Goal: Task Accomplishment & Management: Complete application form

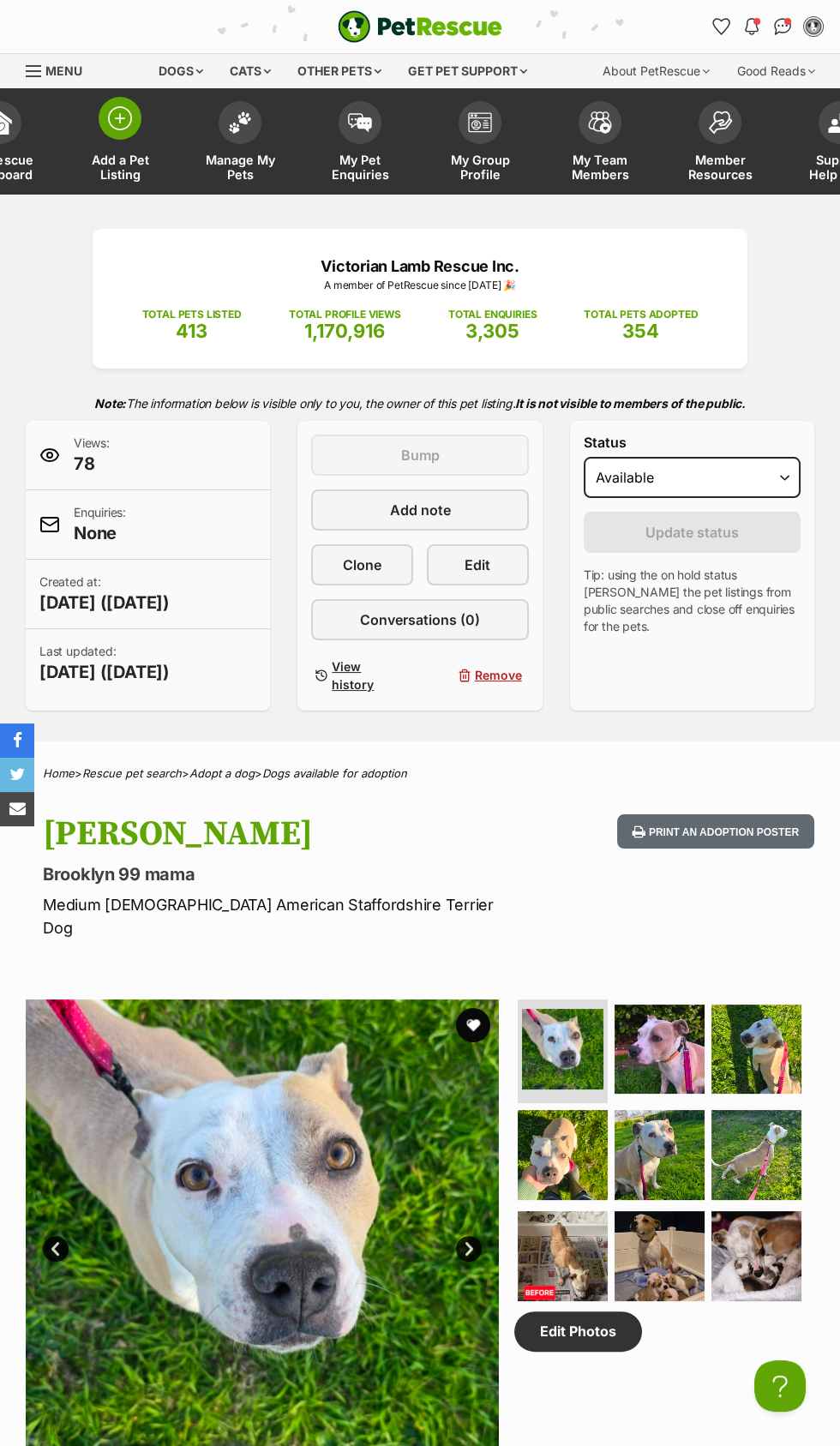
click at [124, 144] on link "Add a Pet Listing" at bounding box center [120, 144] width 120 height 102
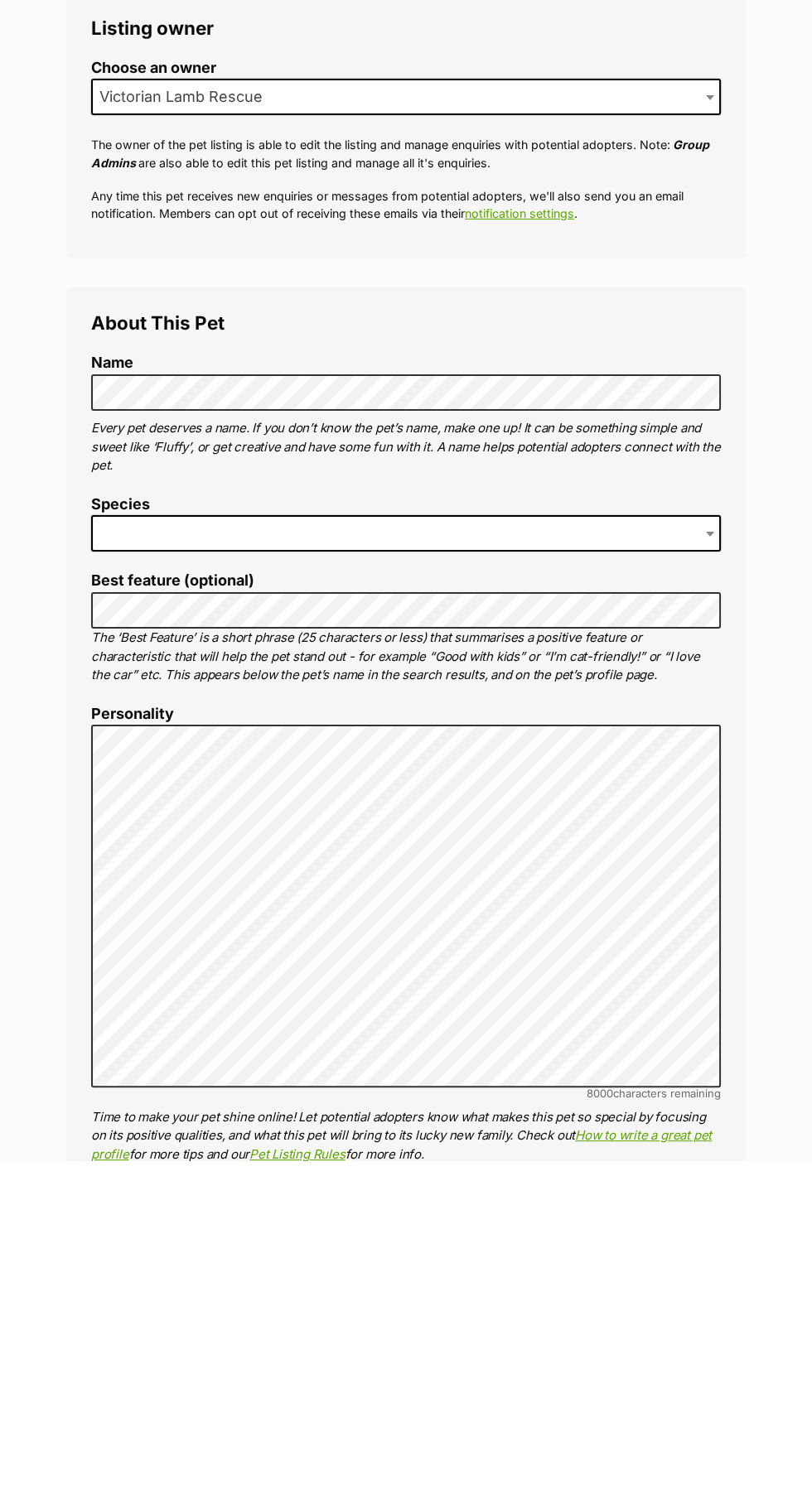
click at [295, 877] on span at bounding box center [406, 873] width 630 height 37
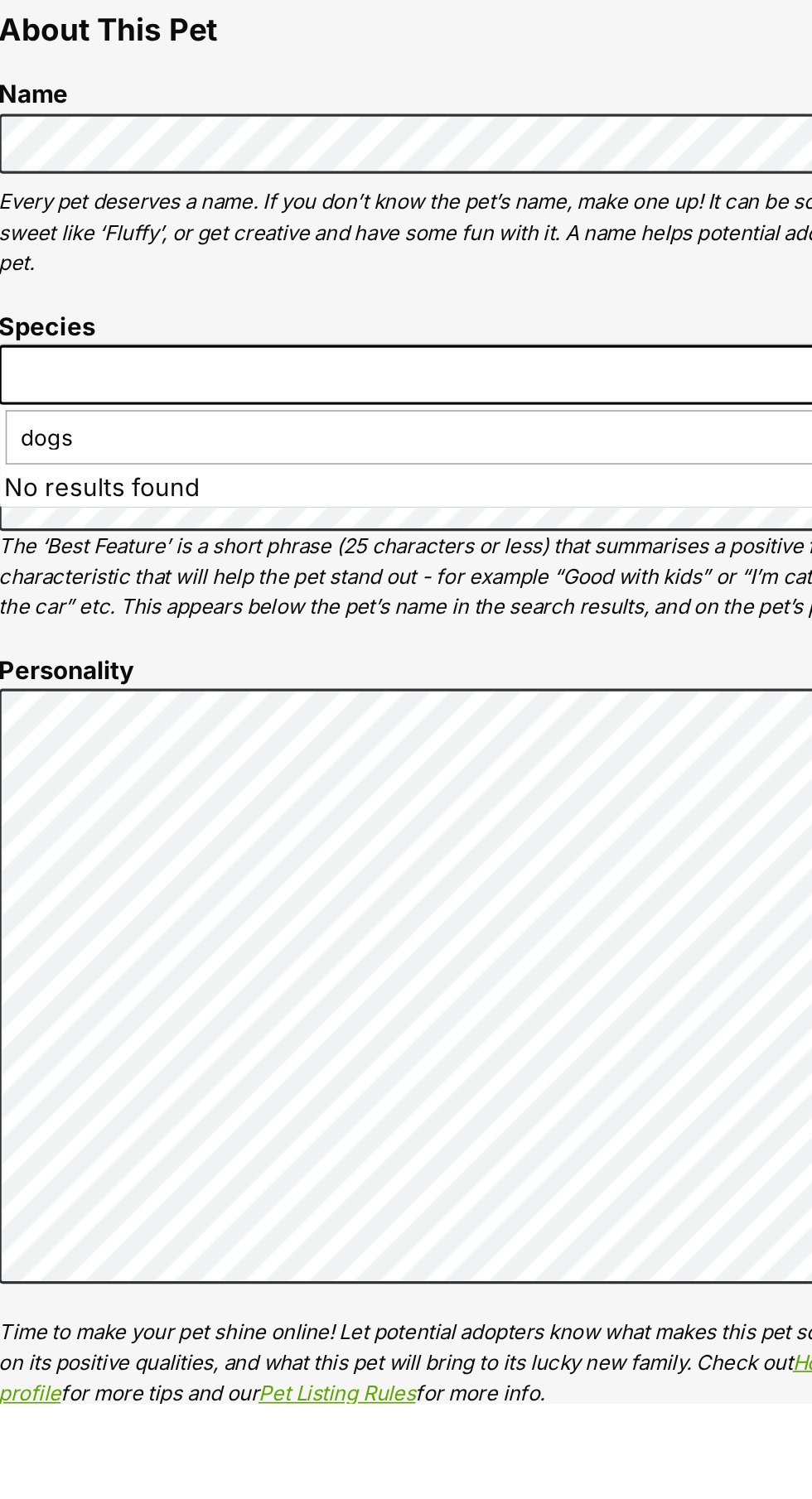
type input "dog"
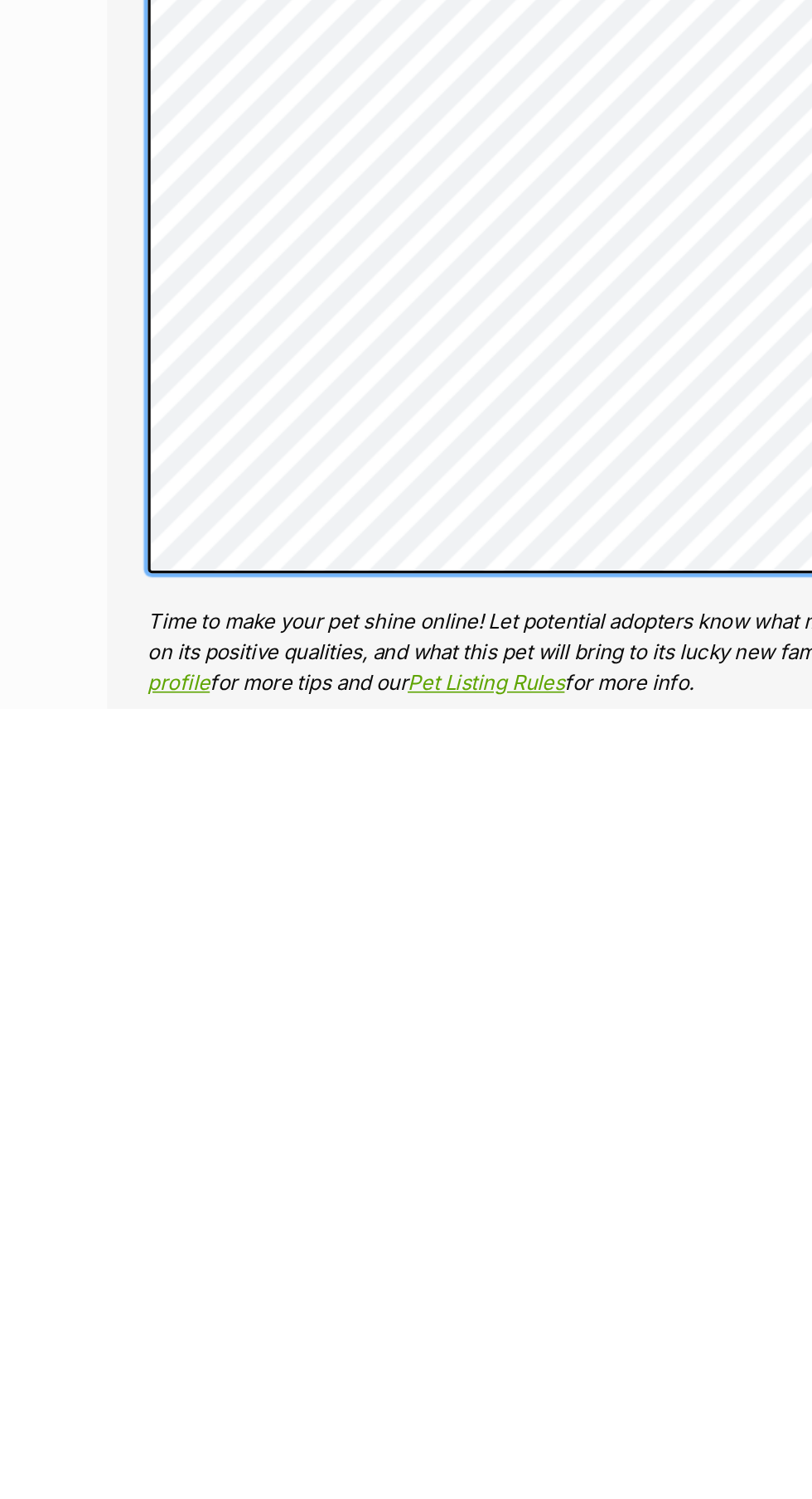
scroll to position [10, 0]
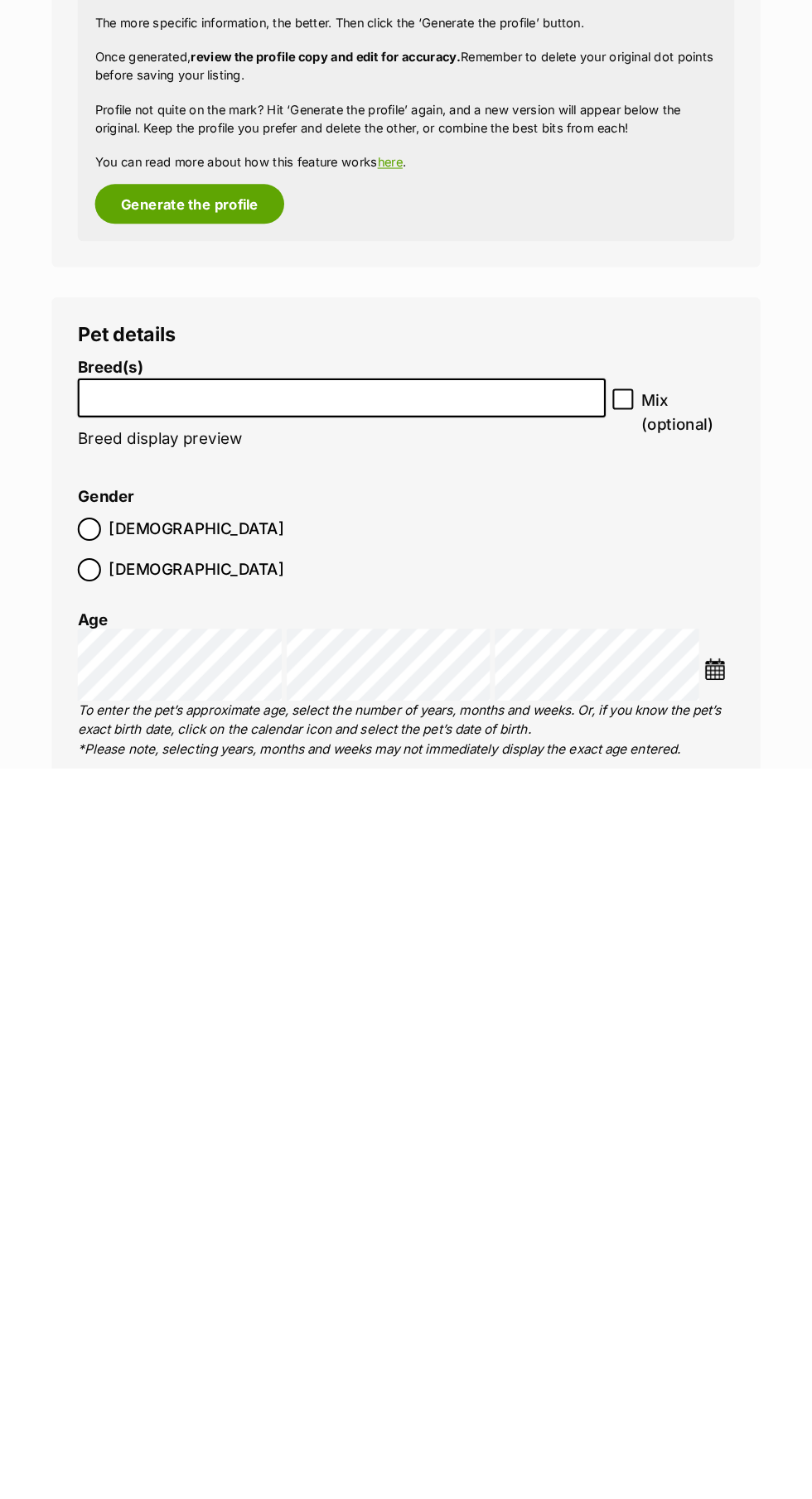
click at [295, 1140] on input "search" at bounding box center [344, 1141] width 494 height 17
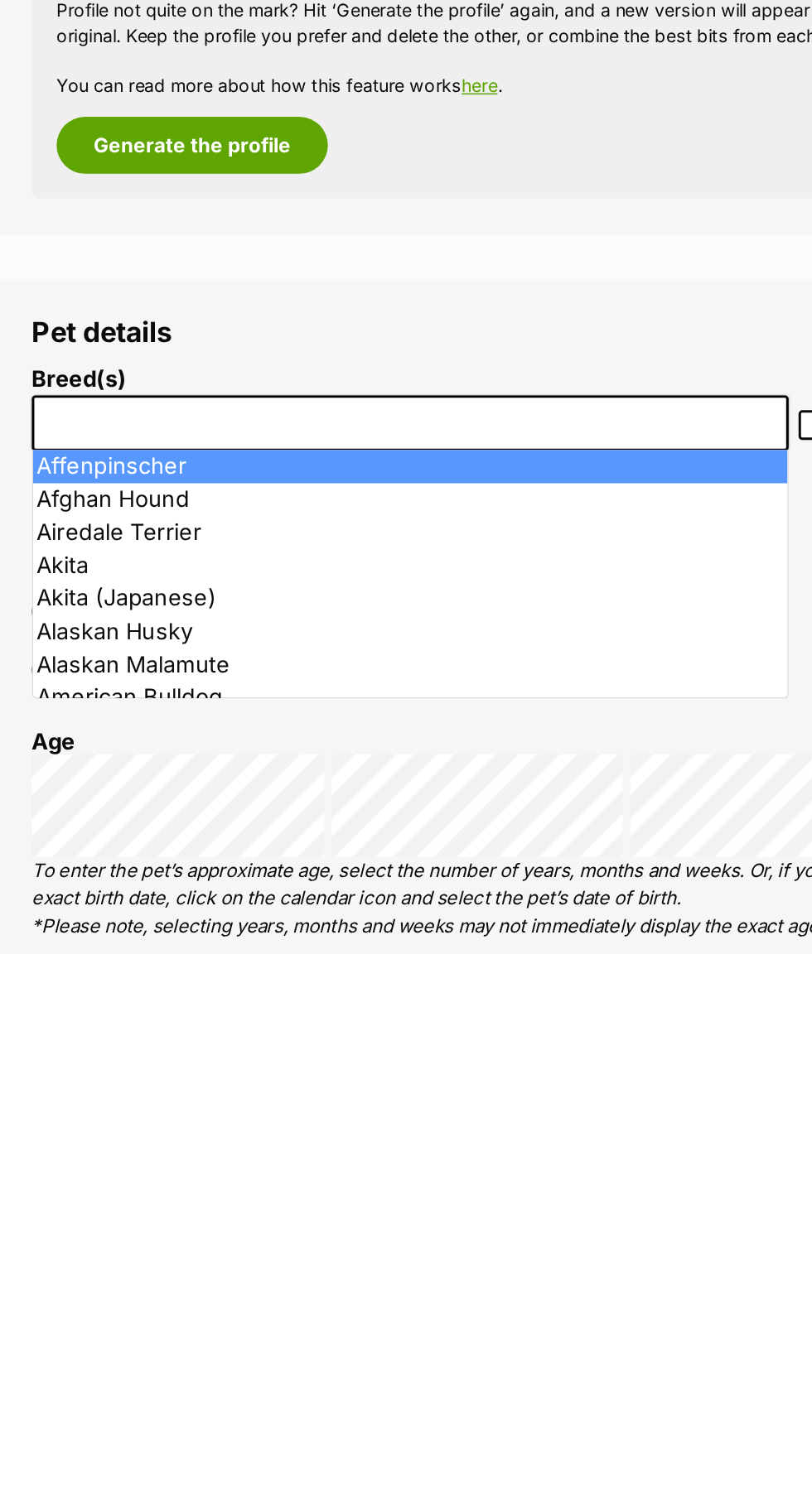
scroll to position [994, 0]
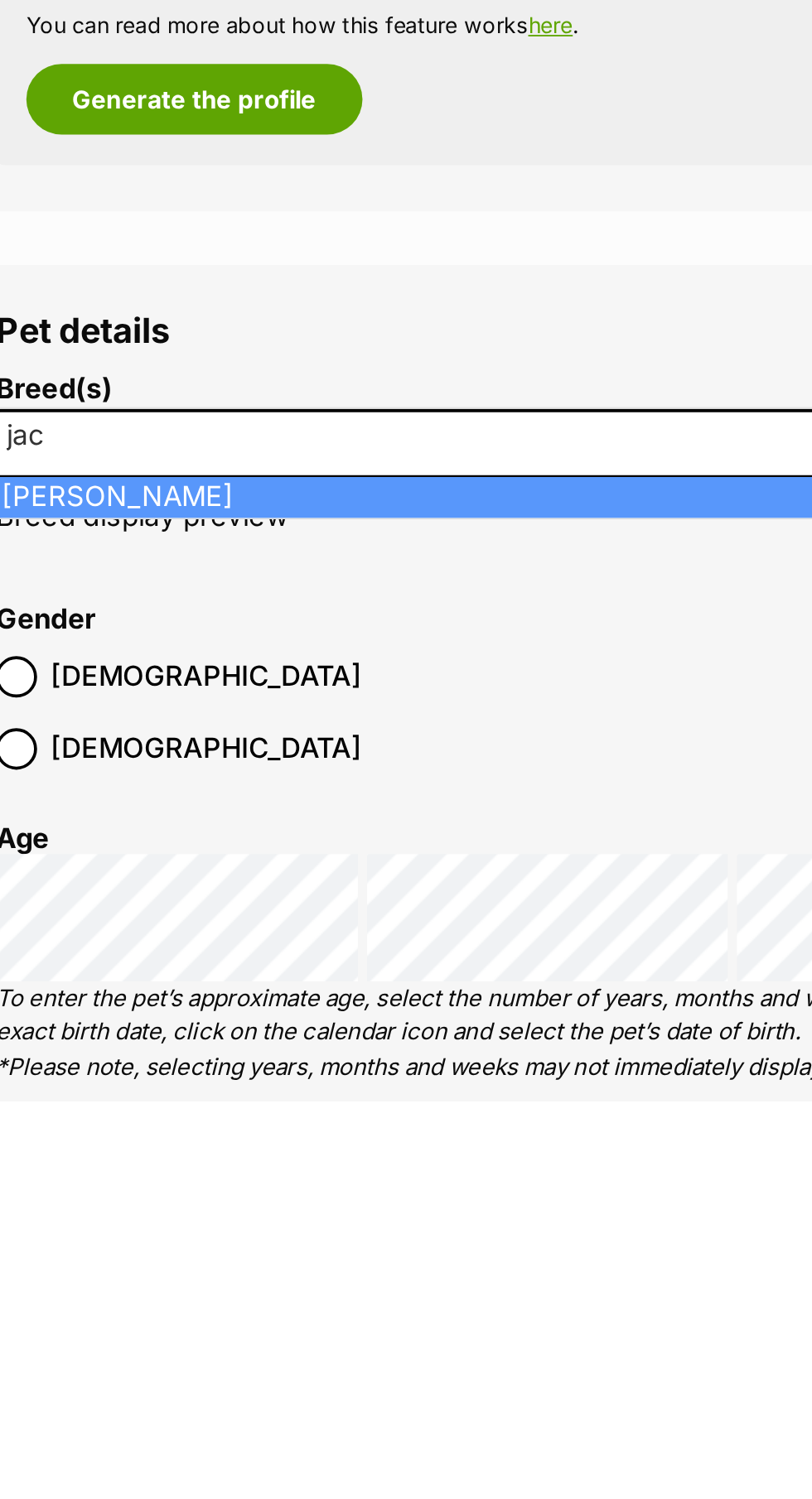
type input "jac"
select select "118"
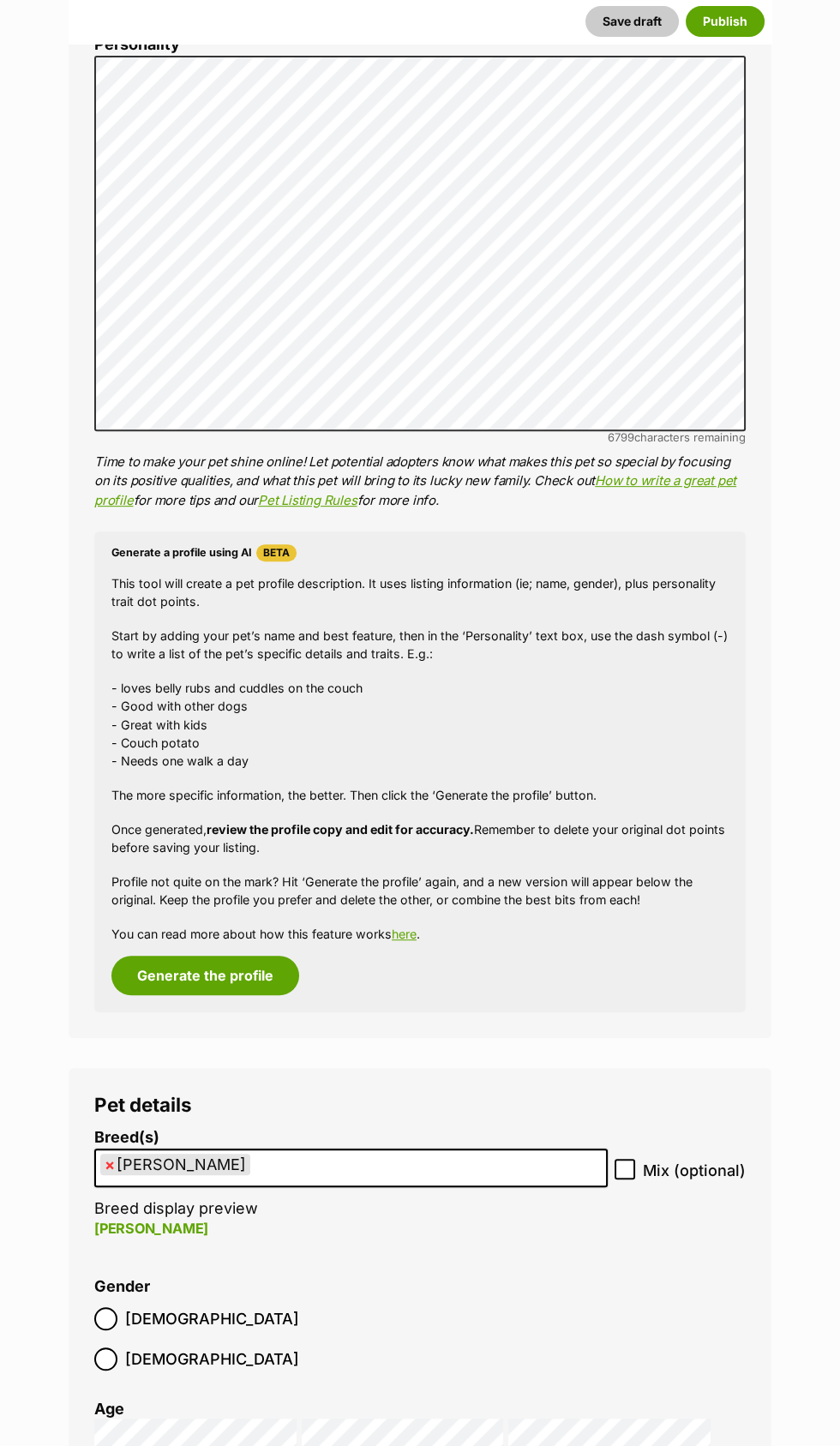
scroll to position [1043, 0]
click at [626, 1165] on icon at bounding box center [625, 1170] width 12 height 12
click at [626, 1165] on input "Mix (optional)" at bounding box center [625, 1169] width 21 height 21
checkbox input "true"
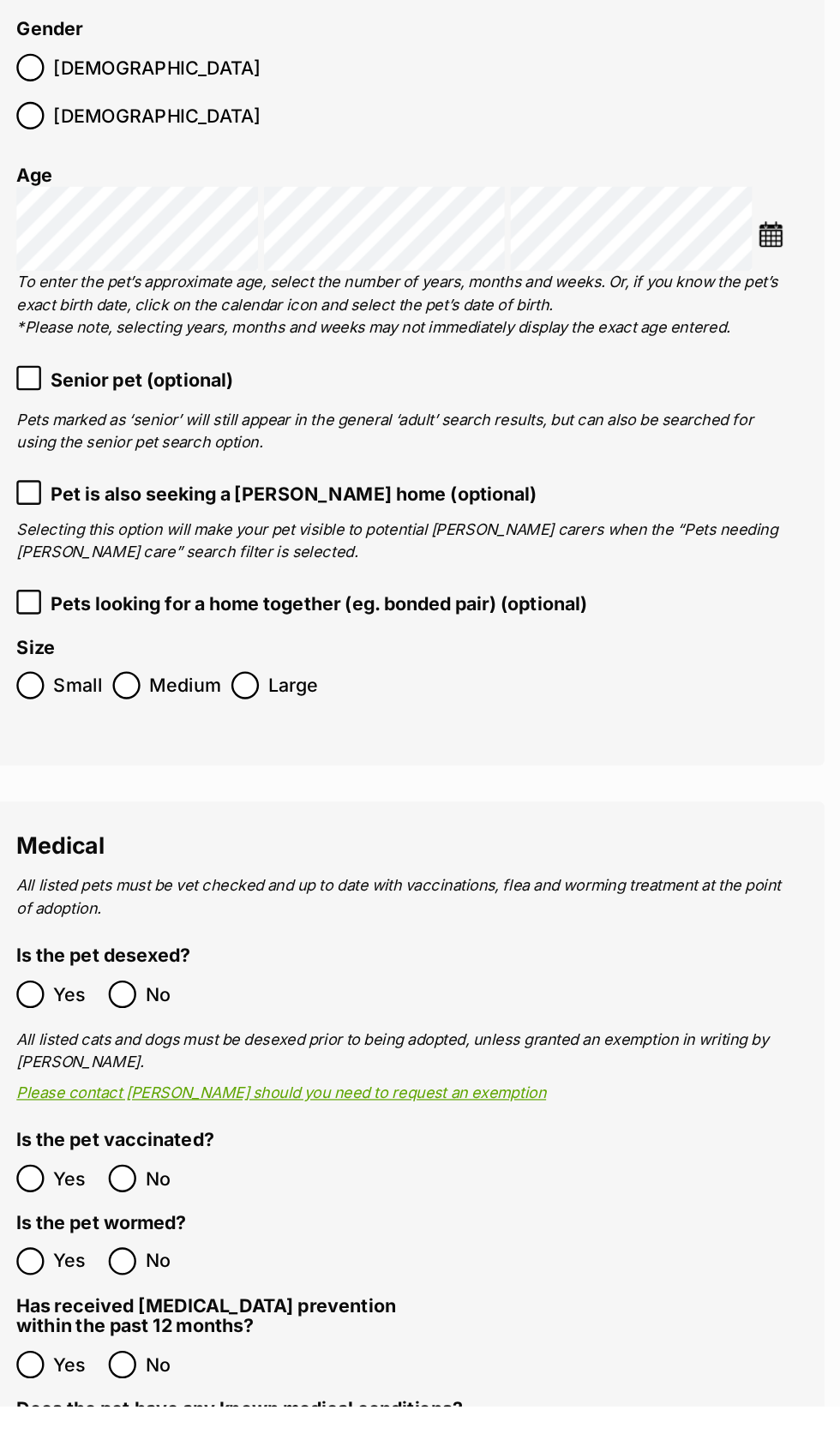
scroll to position [2053, 0]
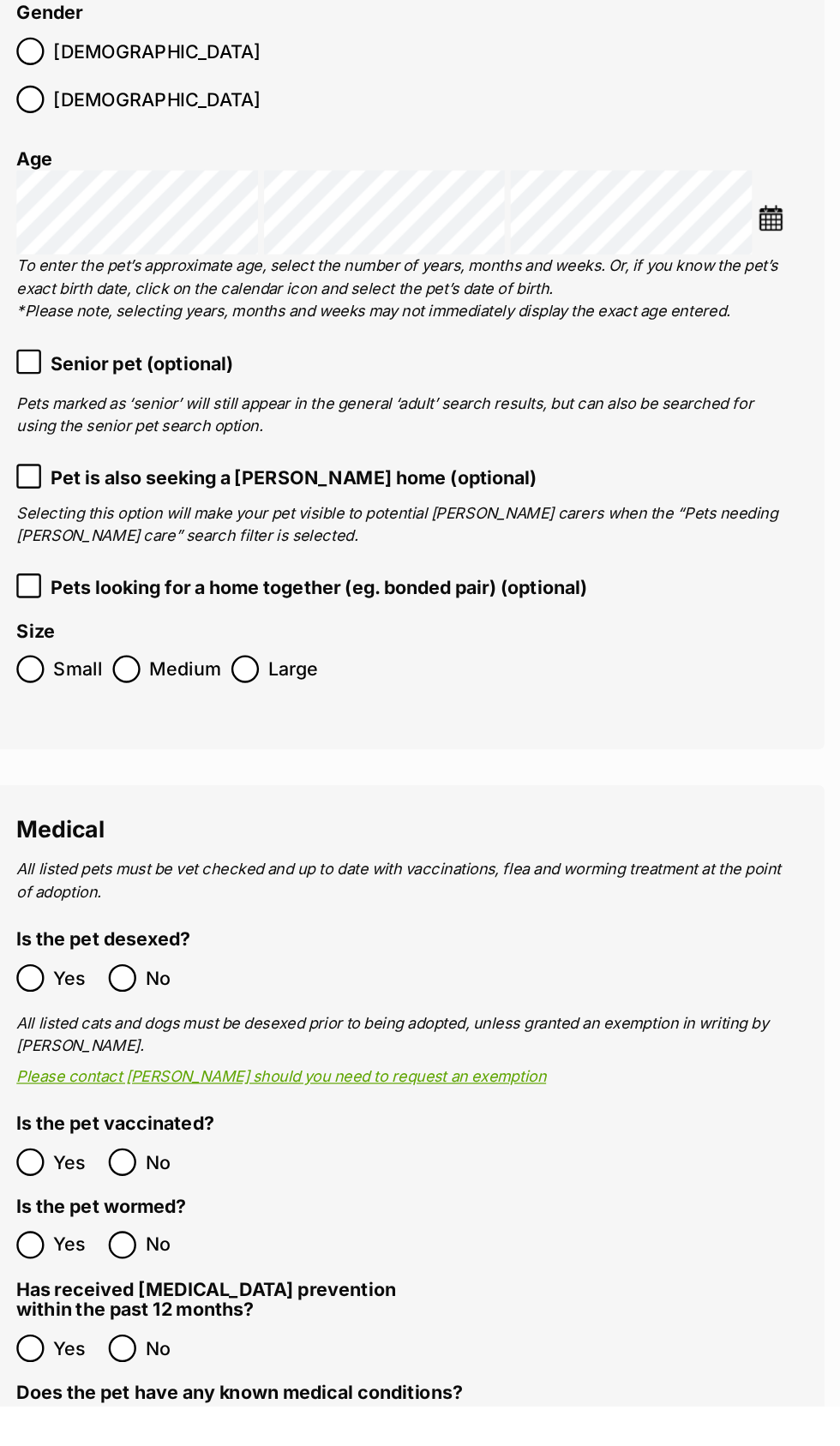
click at [110, 823] on div at bounding box center [106, 828] width 11 height 11
click at [103, 1081] on div at bounding box center [106, 1086] width 11 height 11
click at [107, 1305] on div at bounding box center [106, 1310] width 11 height 11
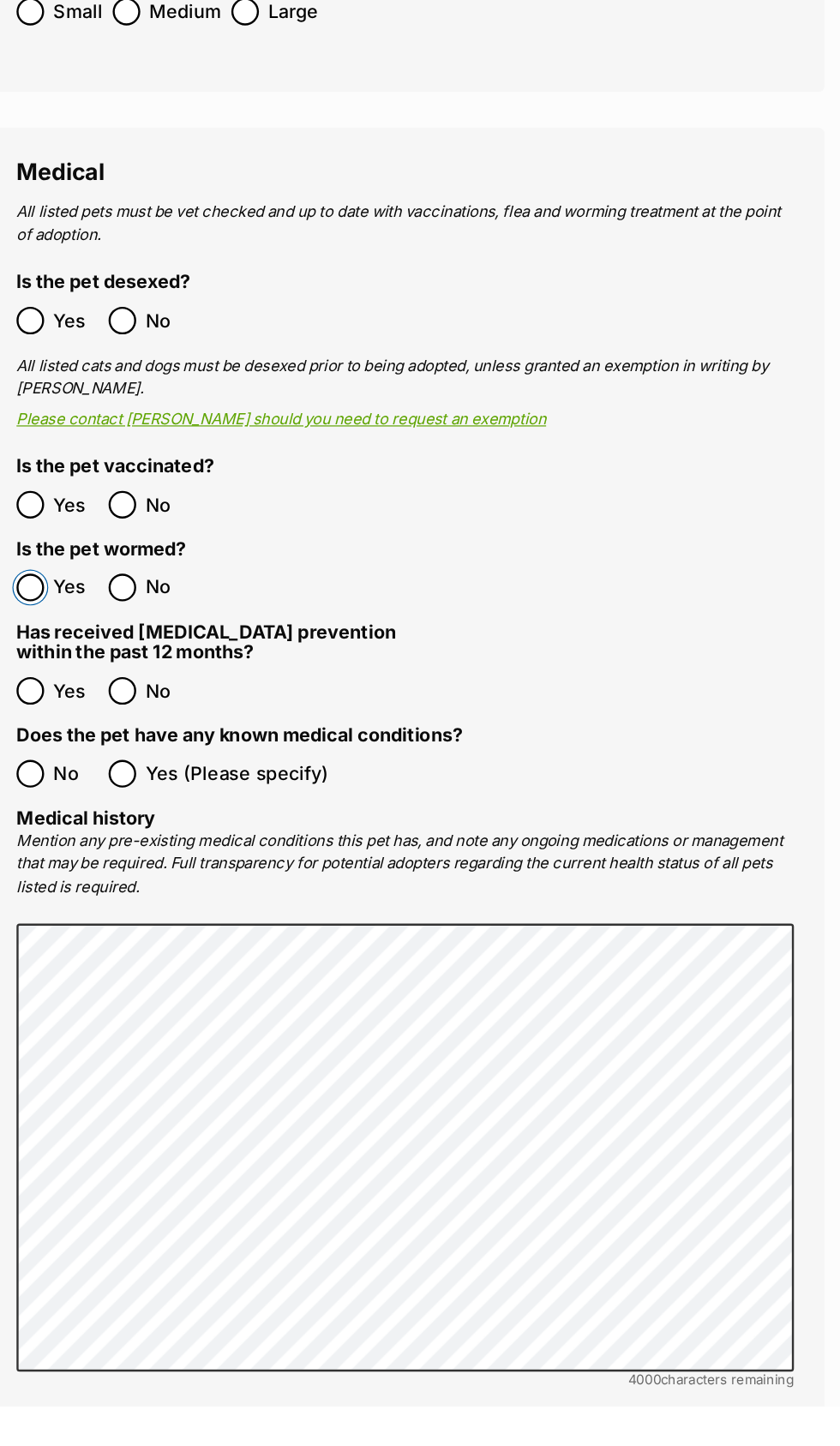
scroll to position [2605, 0]
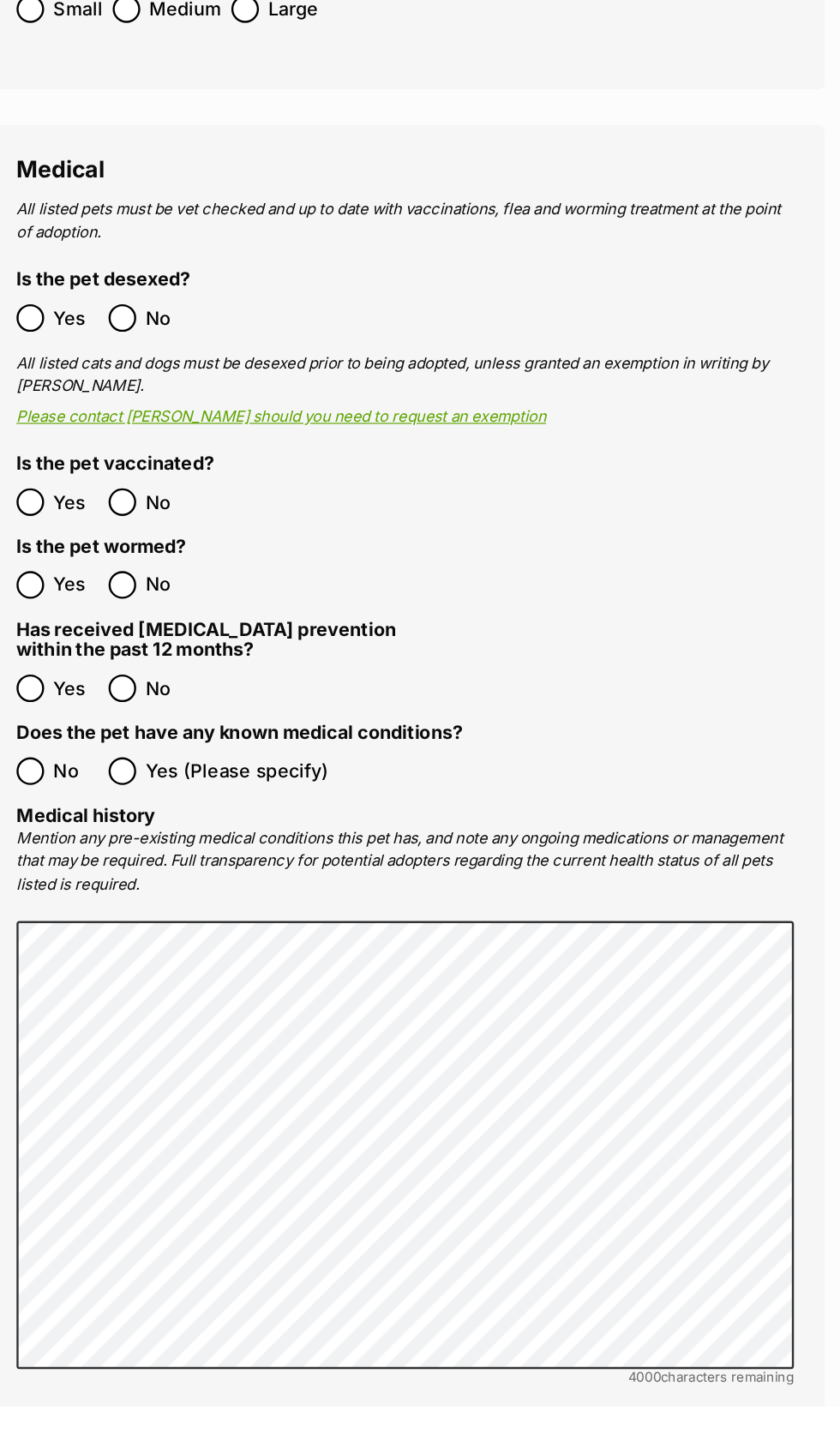
click at [108, 909] on div at bounding box center [106, 914] width 11 height 11
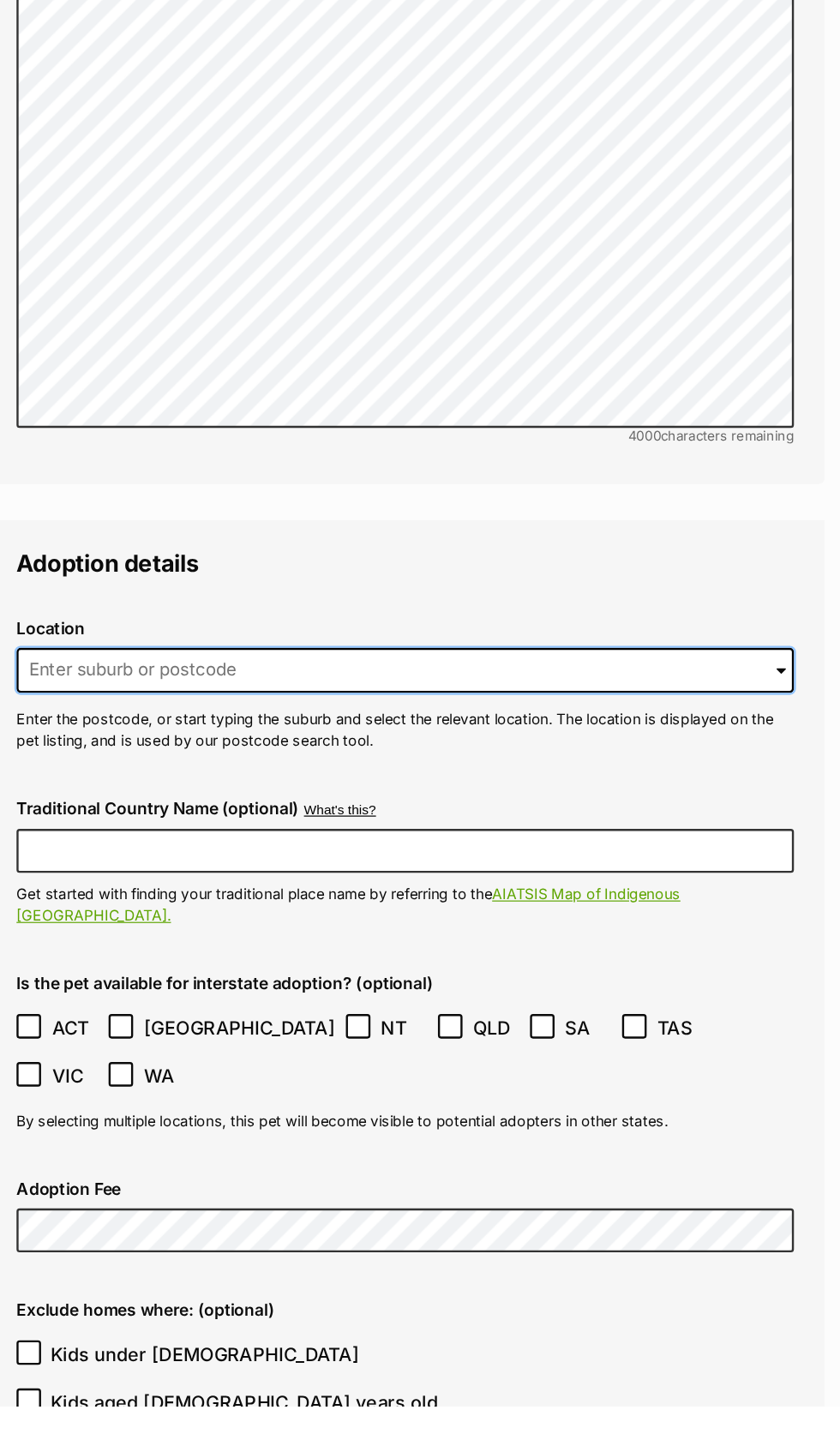
click at [297, 810] on input at bounding box center [420, 829] width 652 height 38
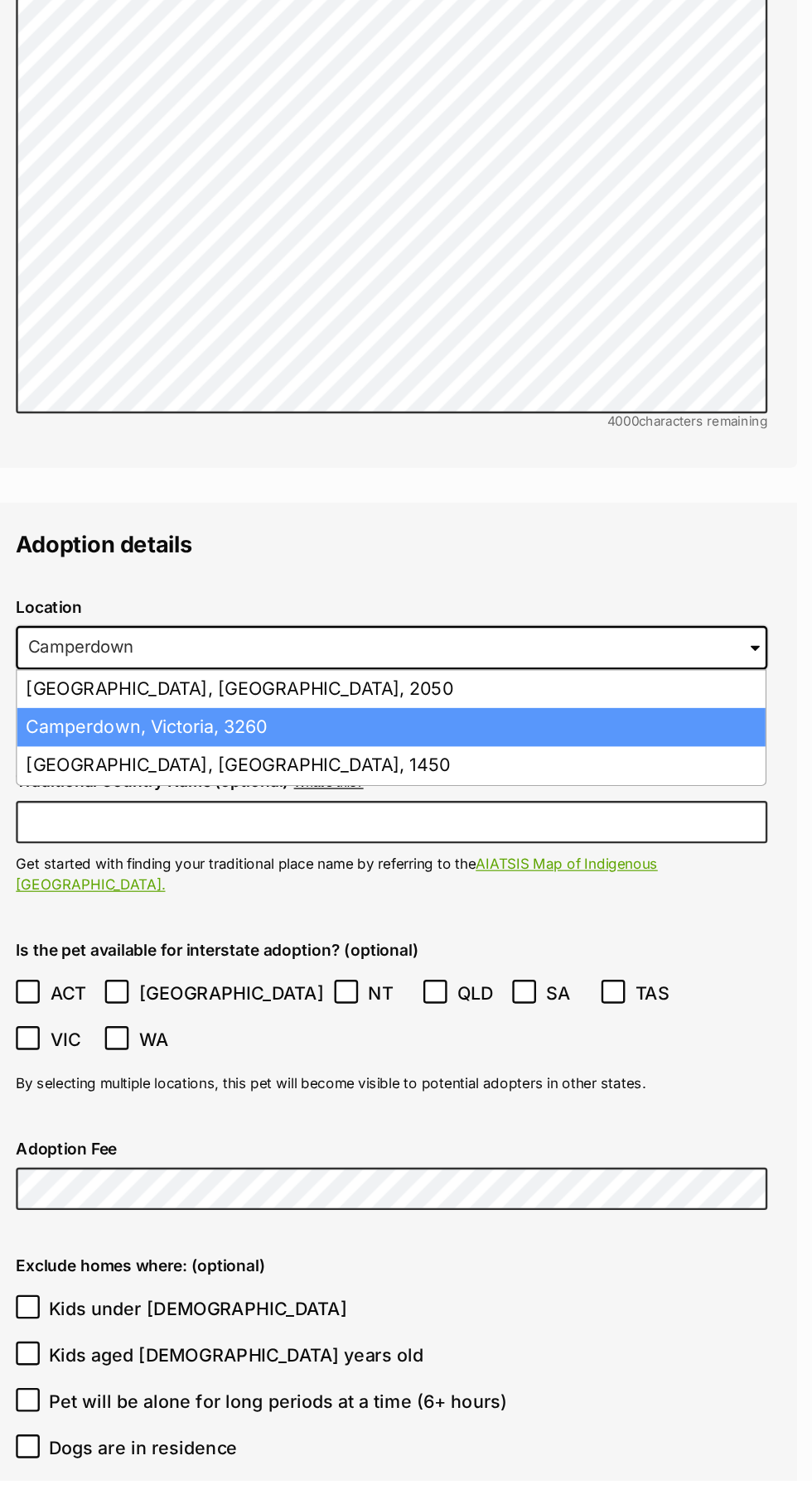
click at [293, 852] on li "Camperdown, Victoria, 3260" at bounding box center [405, 868] width 627 height 33
type input "Camperdown, Victoria, 3260"
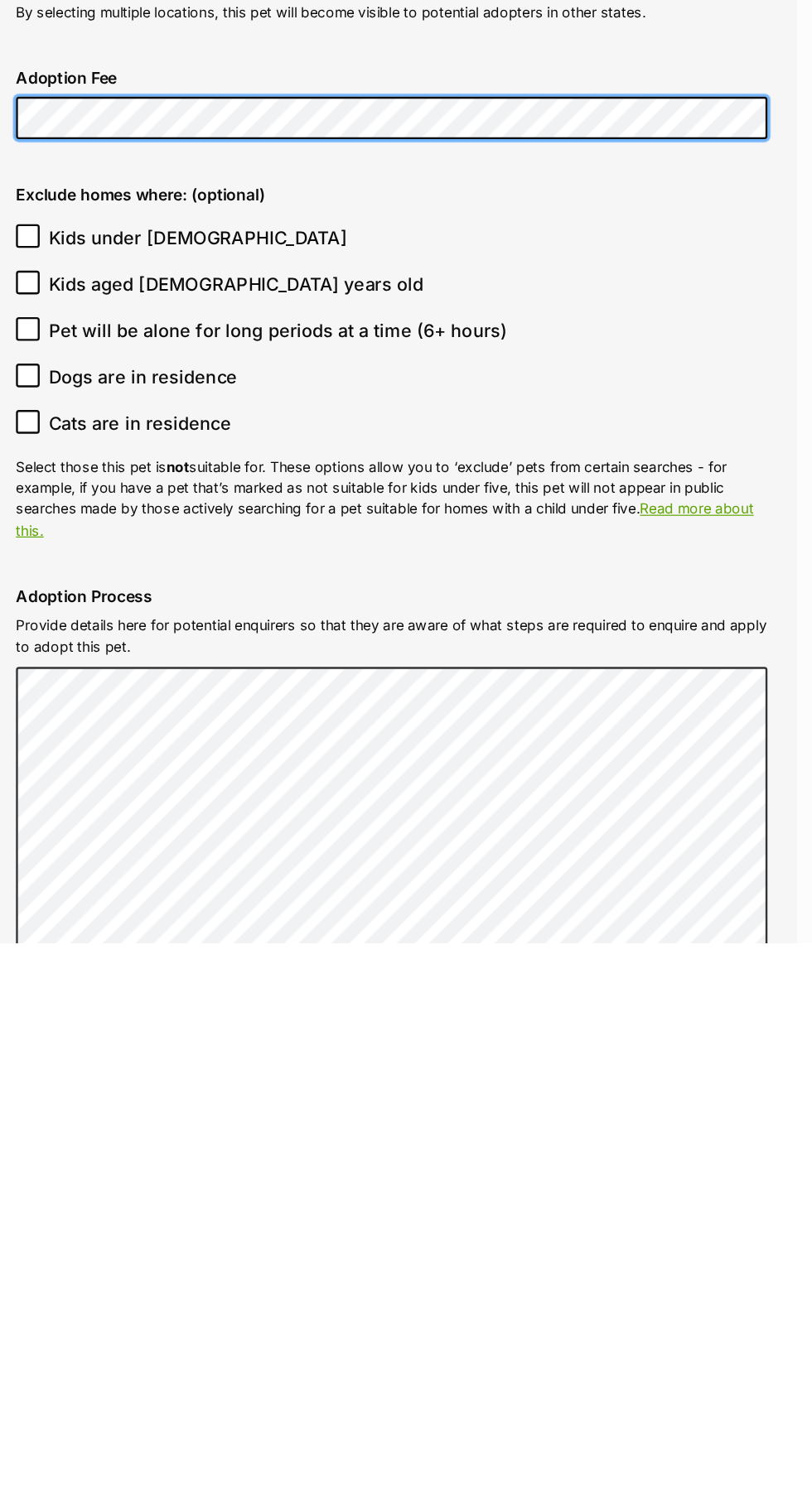
scroll to position [3728, 0]
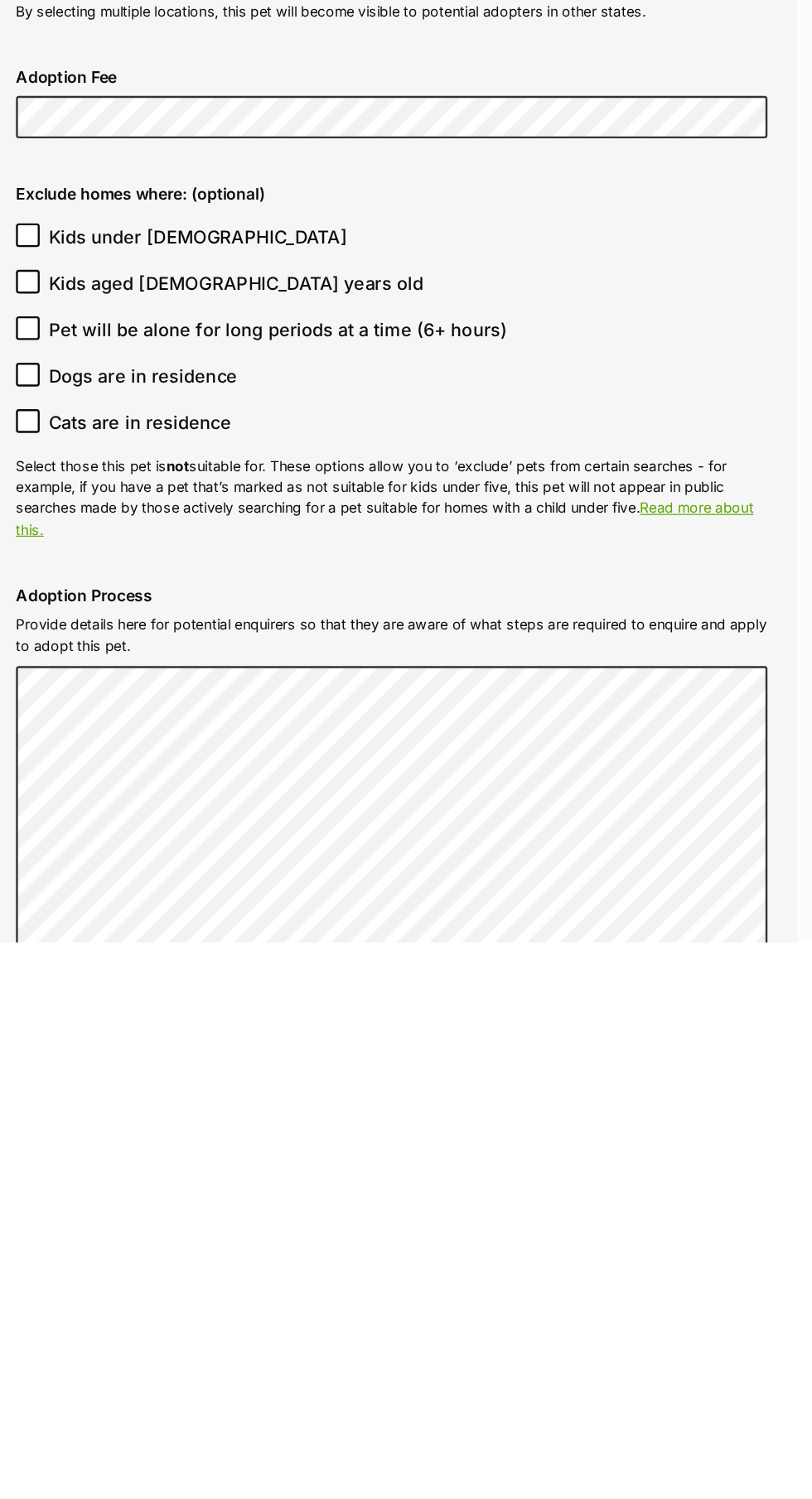
click at [104, 902] on icon at bounding box center [101, 907] width 12 height 12
click at [104, 897] on input "Kids under 5 years old" at bounding box center [101, 907] width 20 height 20
checkbox input "true"
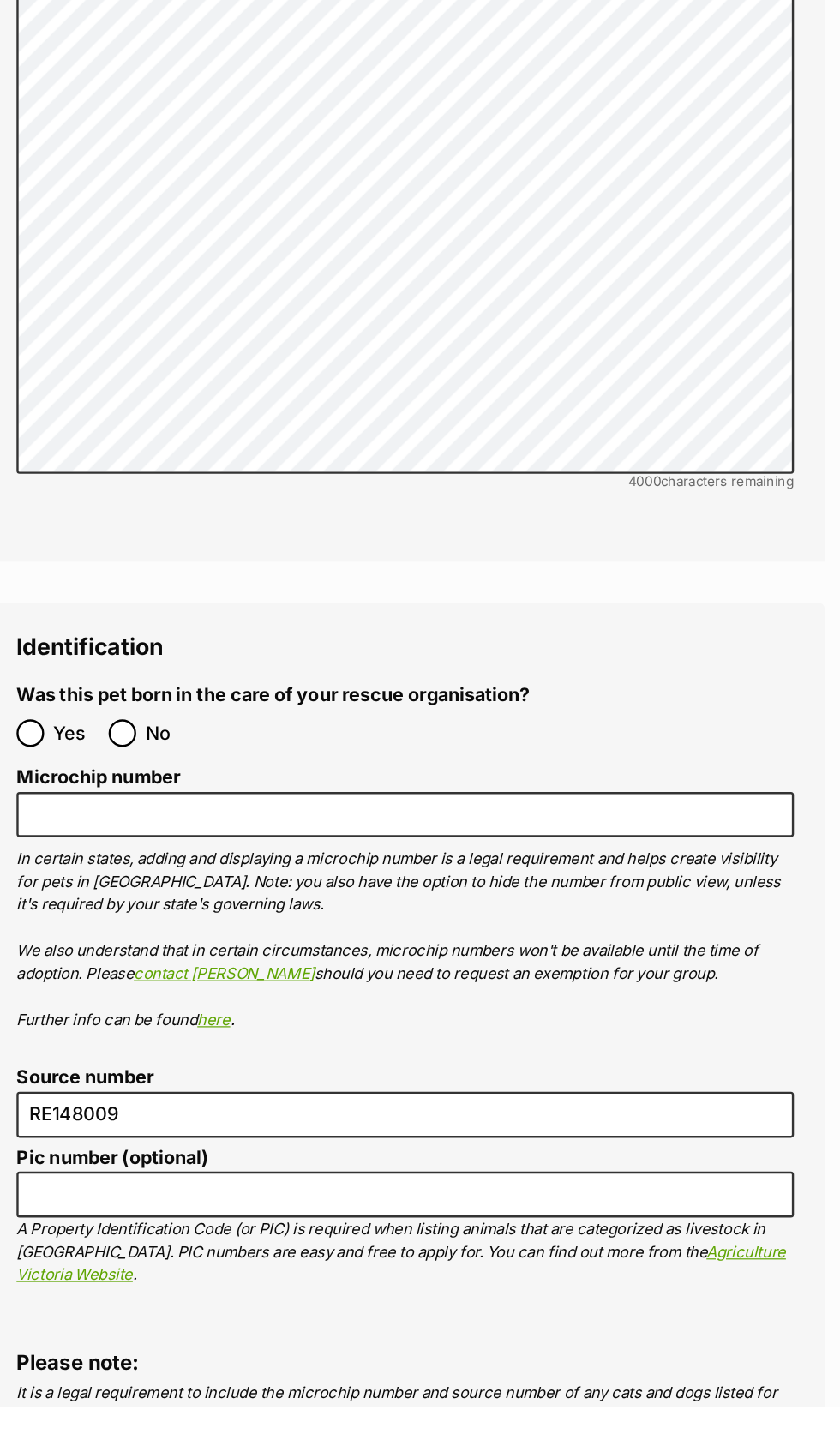
scroll to position [4936, 0]
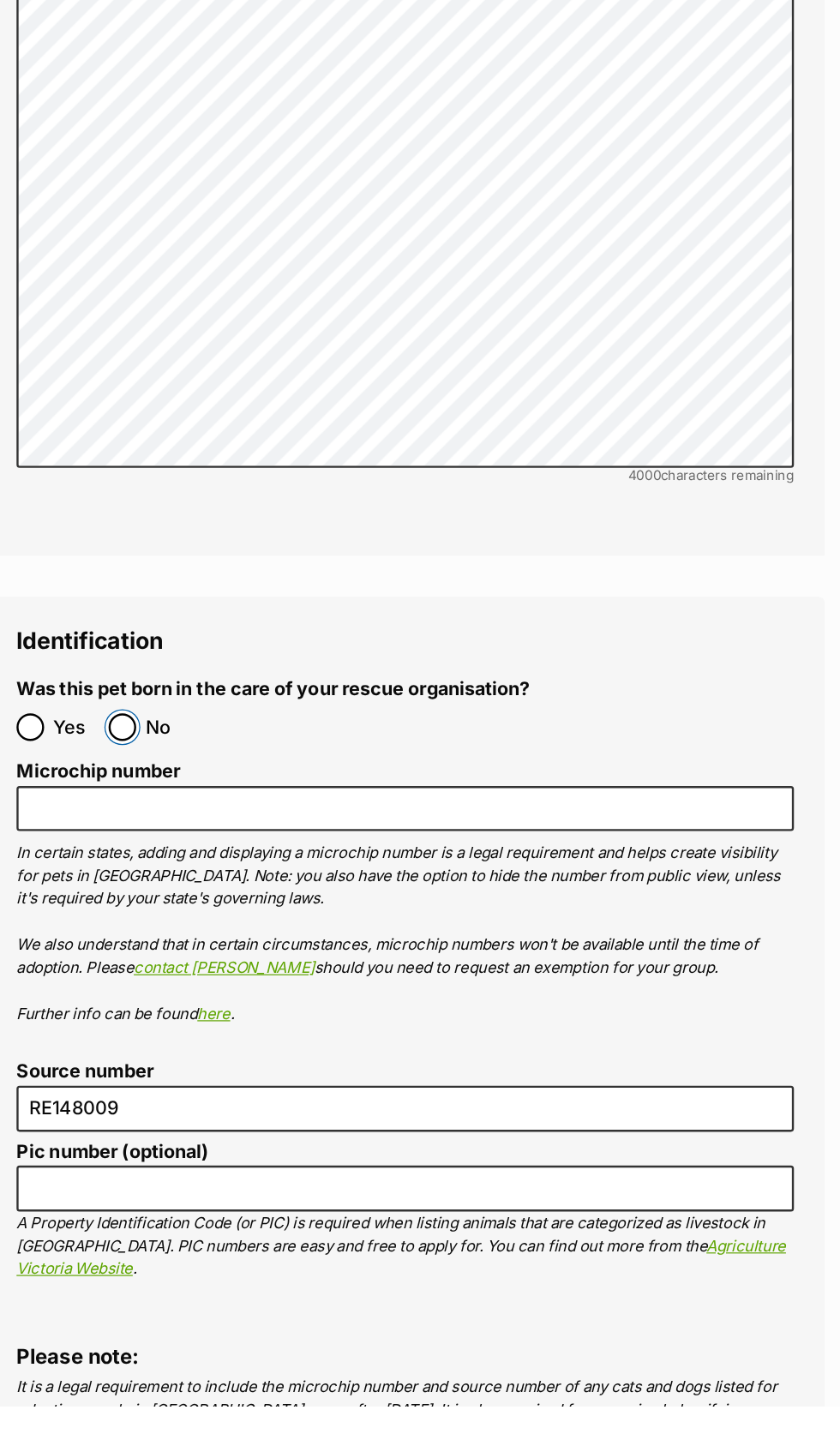
click at [192, 866] on input "No" at bounding box center [182, 877] width 23 height 23
radio input "true"
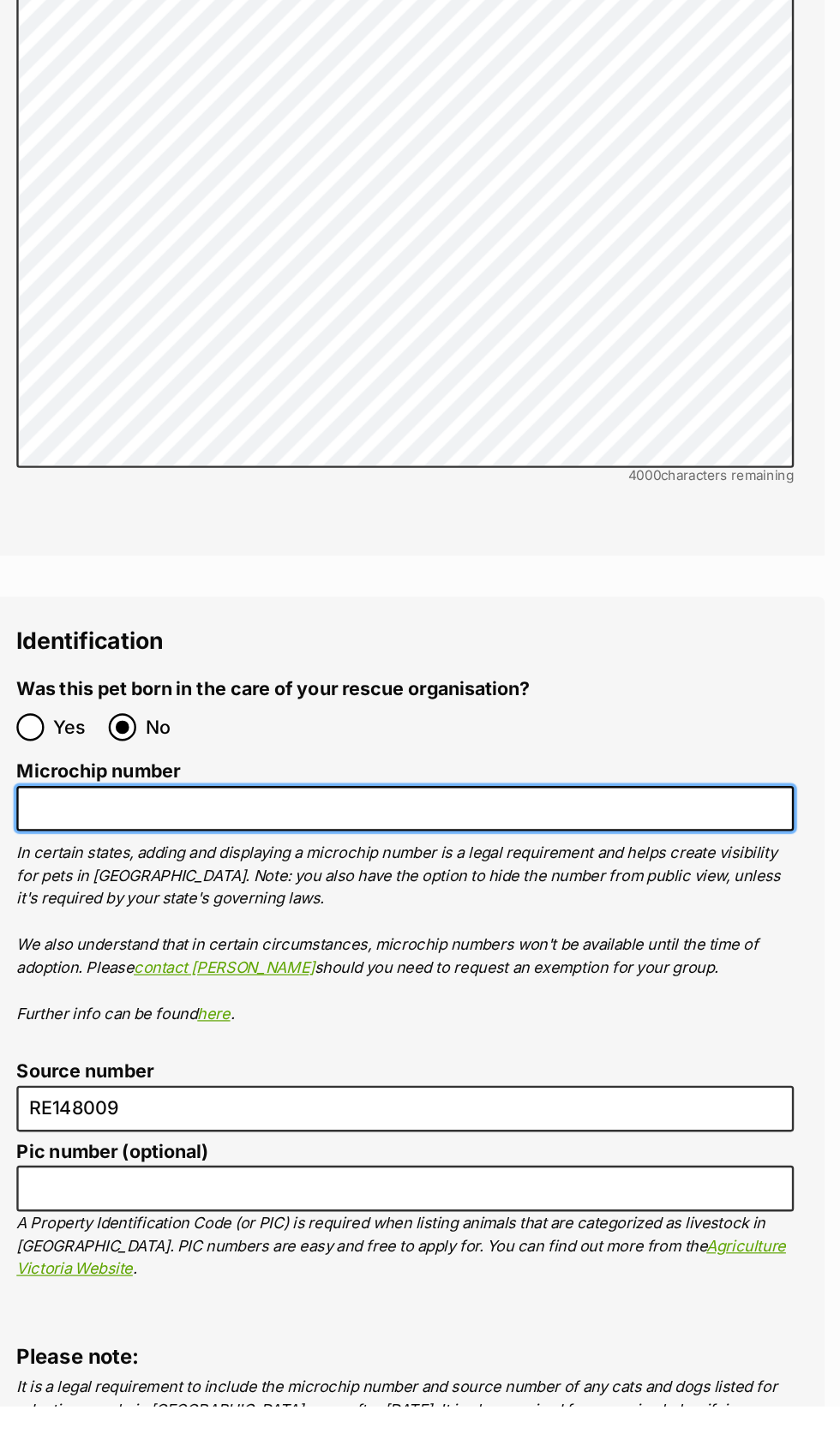
click at [288, 927] on input "Microchip number" at bounding box center [420, 946] width 652 height 39
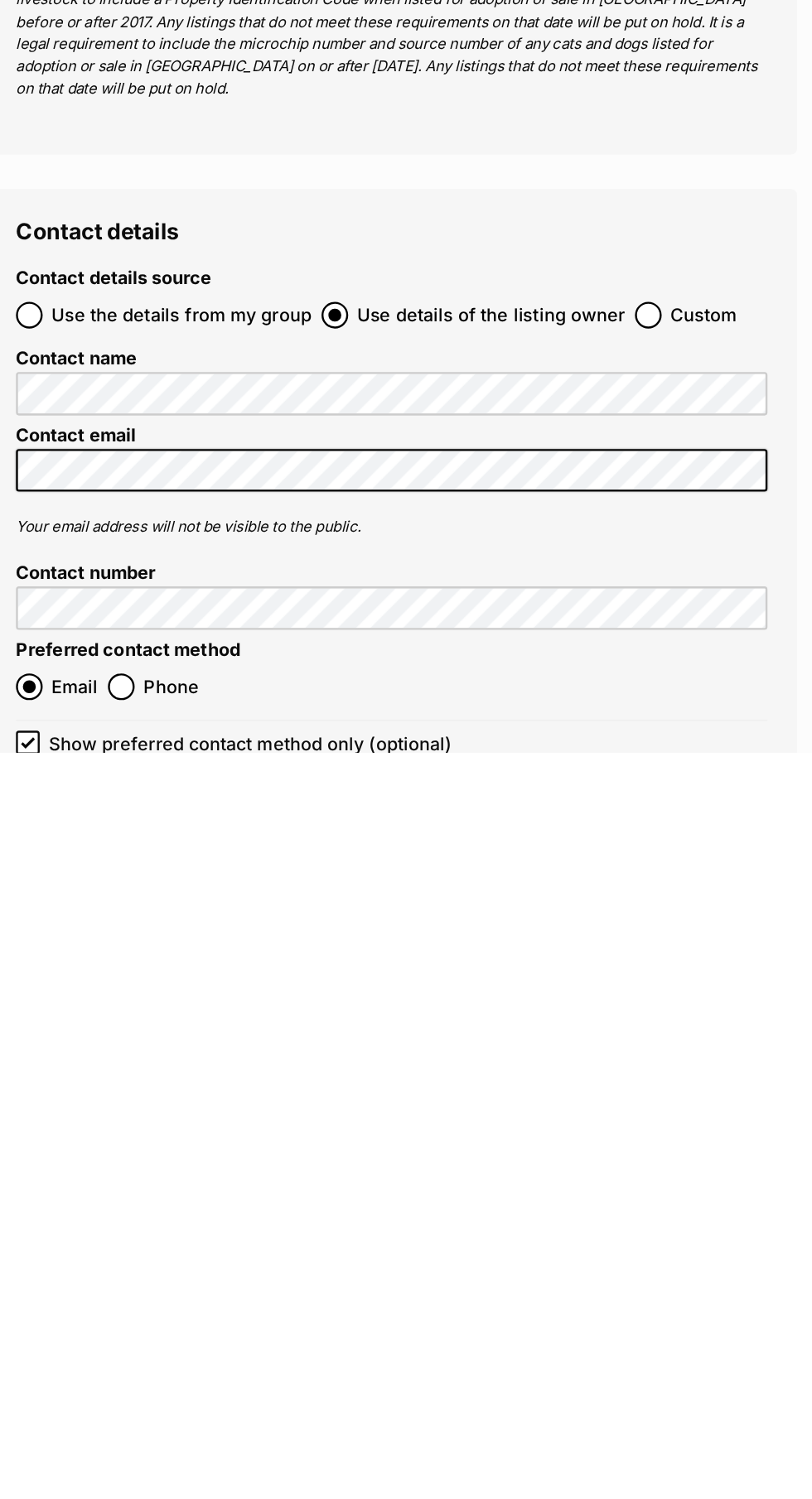
scroll to position [5378, 0]
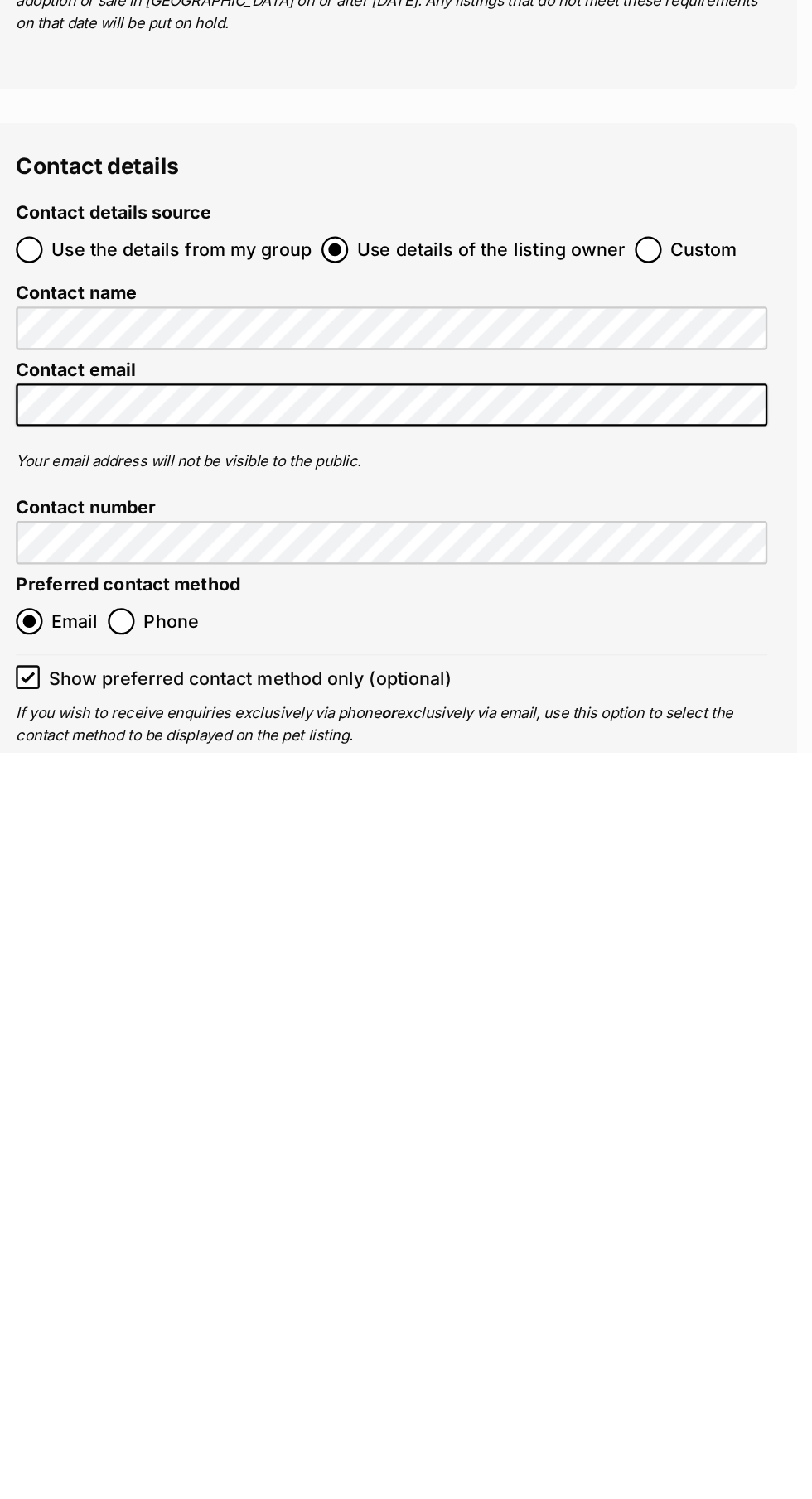
type input "953010004019072"
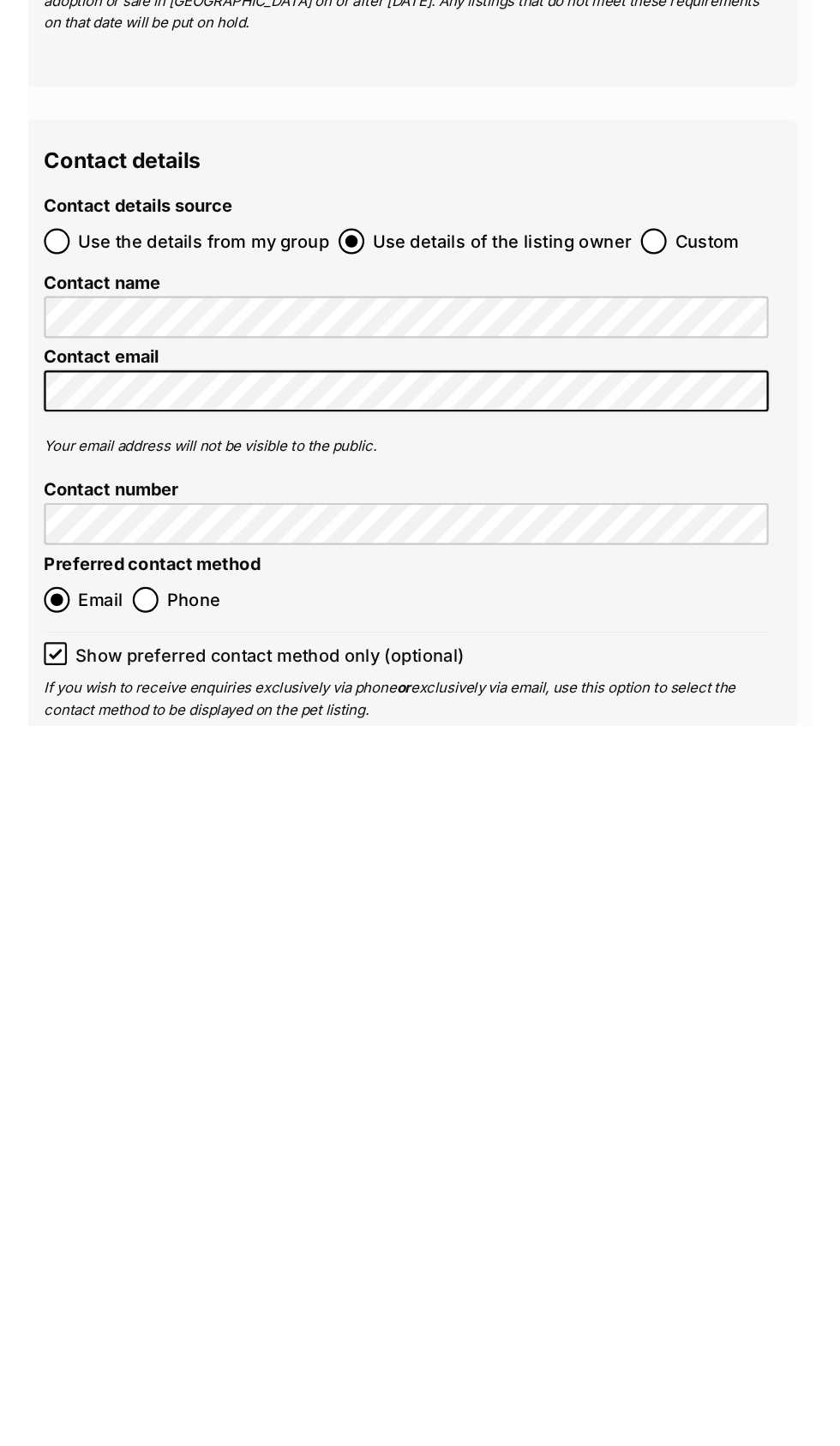
scroll to position [5711, 0]
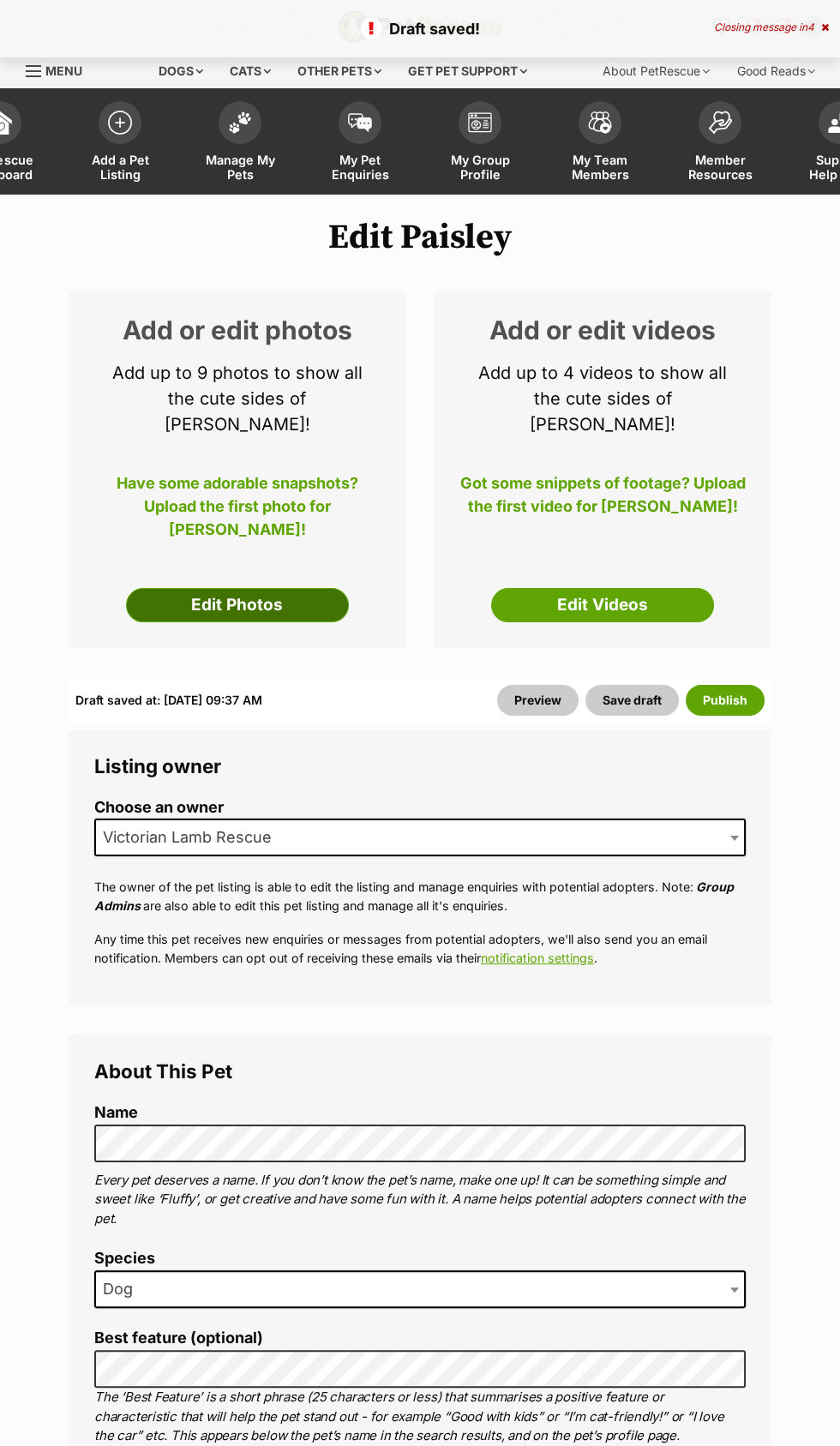
click at [258, 588] on link "Edit Photos" at bounding box center [237, 605] width 223 height 34
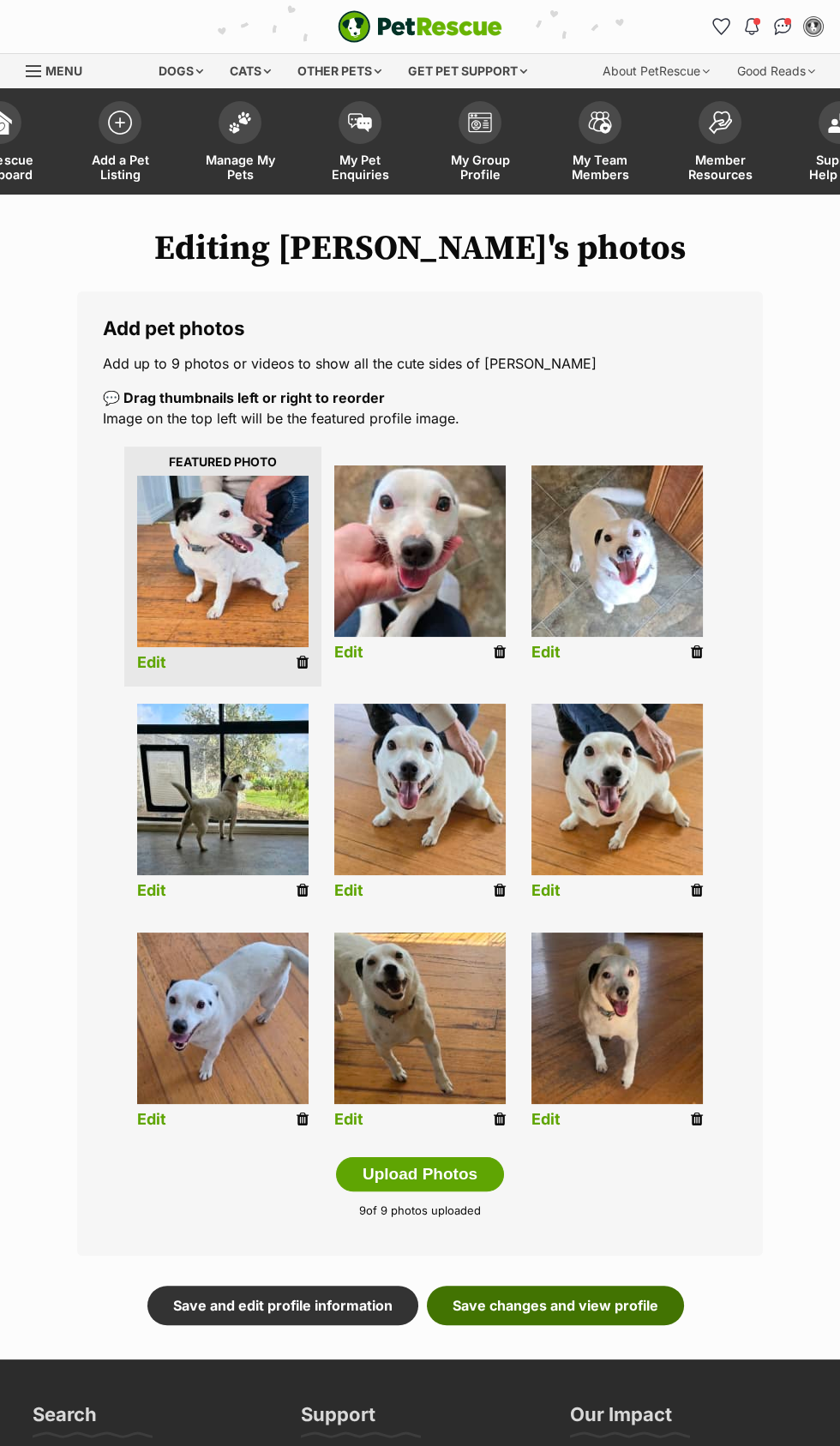
click at [627, 1297] on link "Save changes and view profile" at bounding box center [555, 1305] width 257 height 40
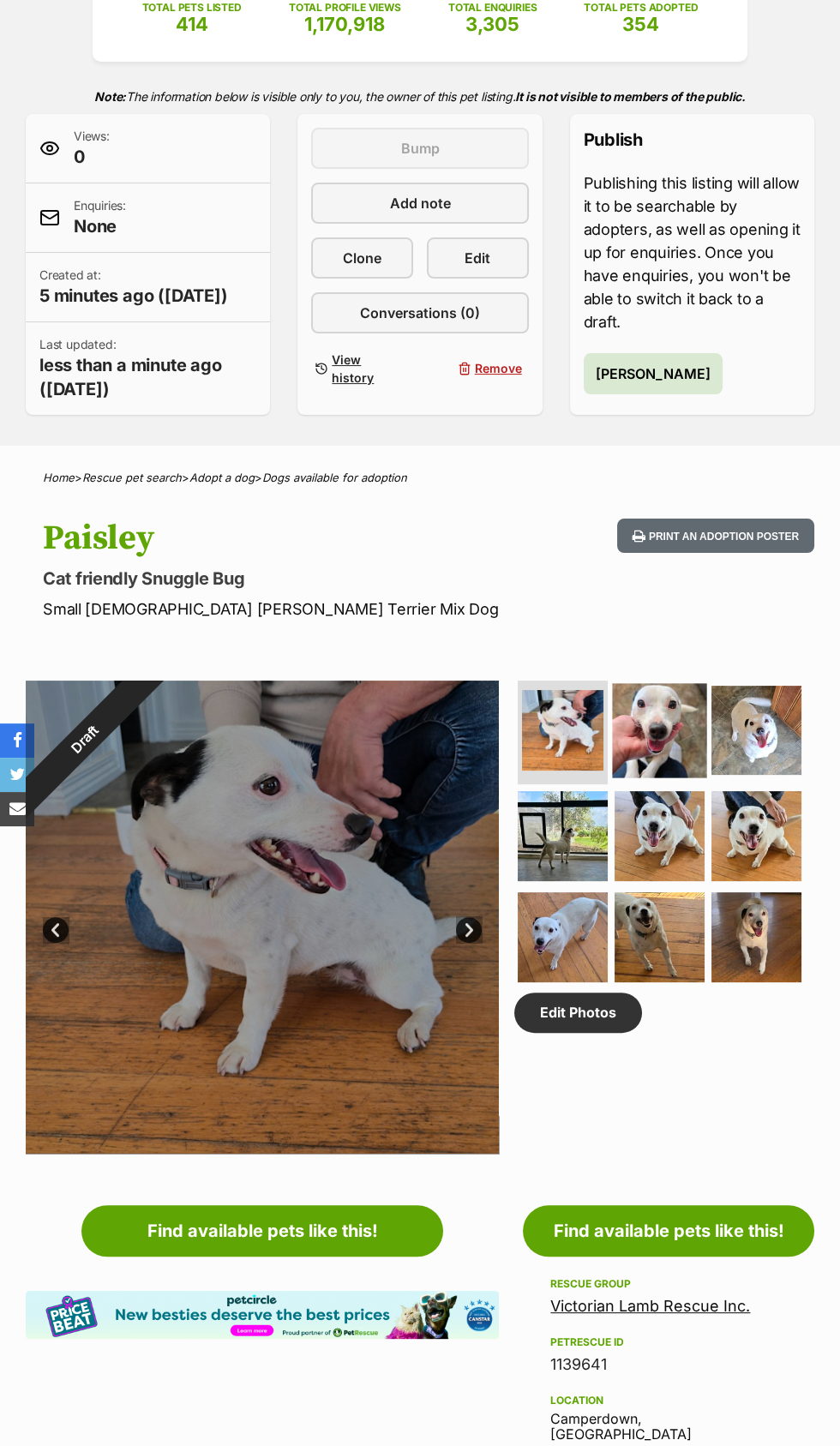
click at [653, 737] on img at bounding box center [660, 729] width 95 height 95
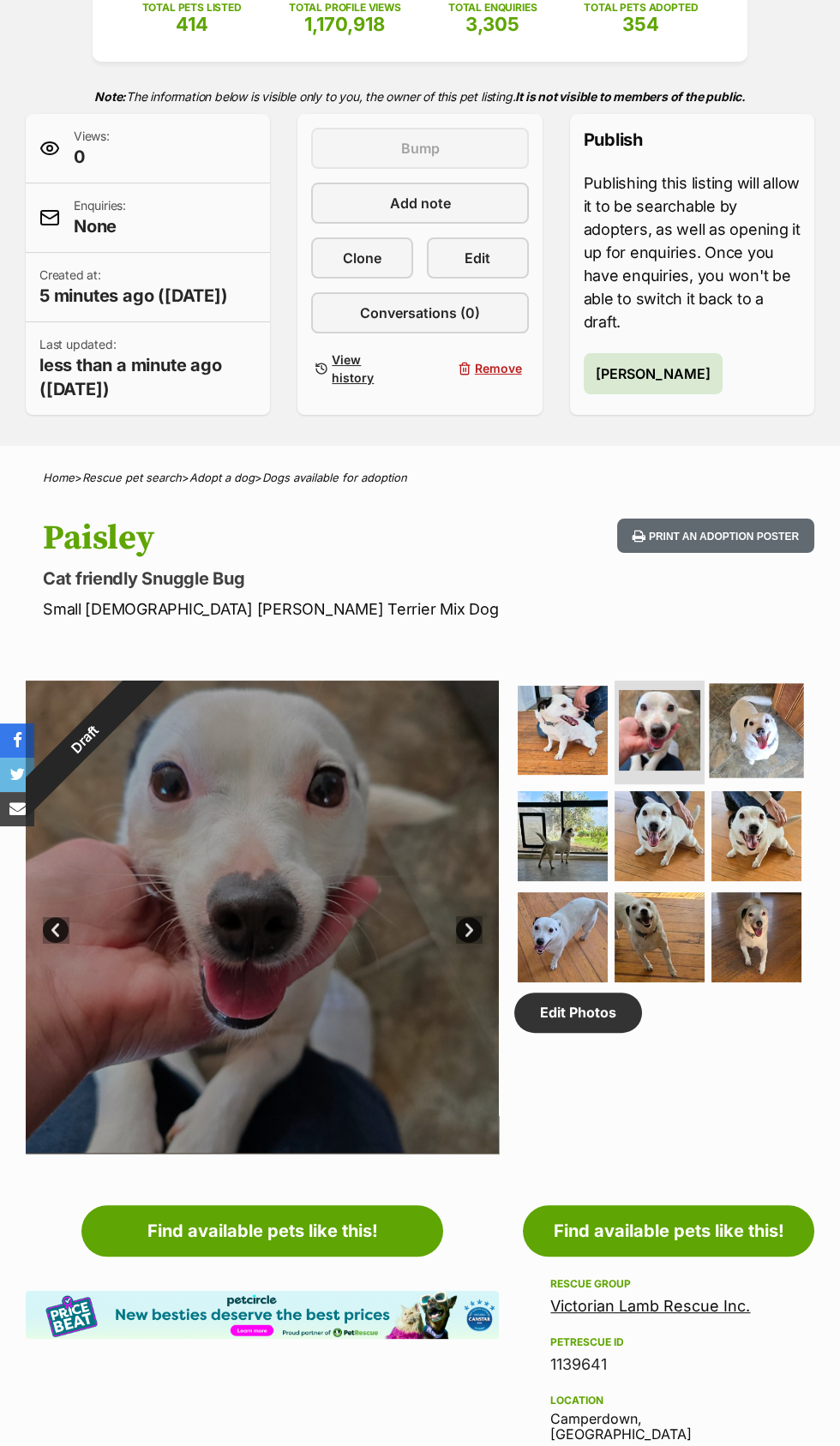
click at [750, 753] on img at bounding box center [756, 729] width 95 height 95
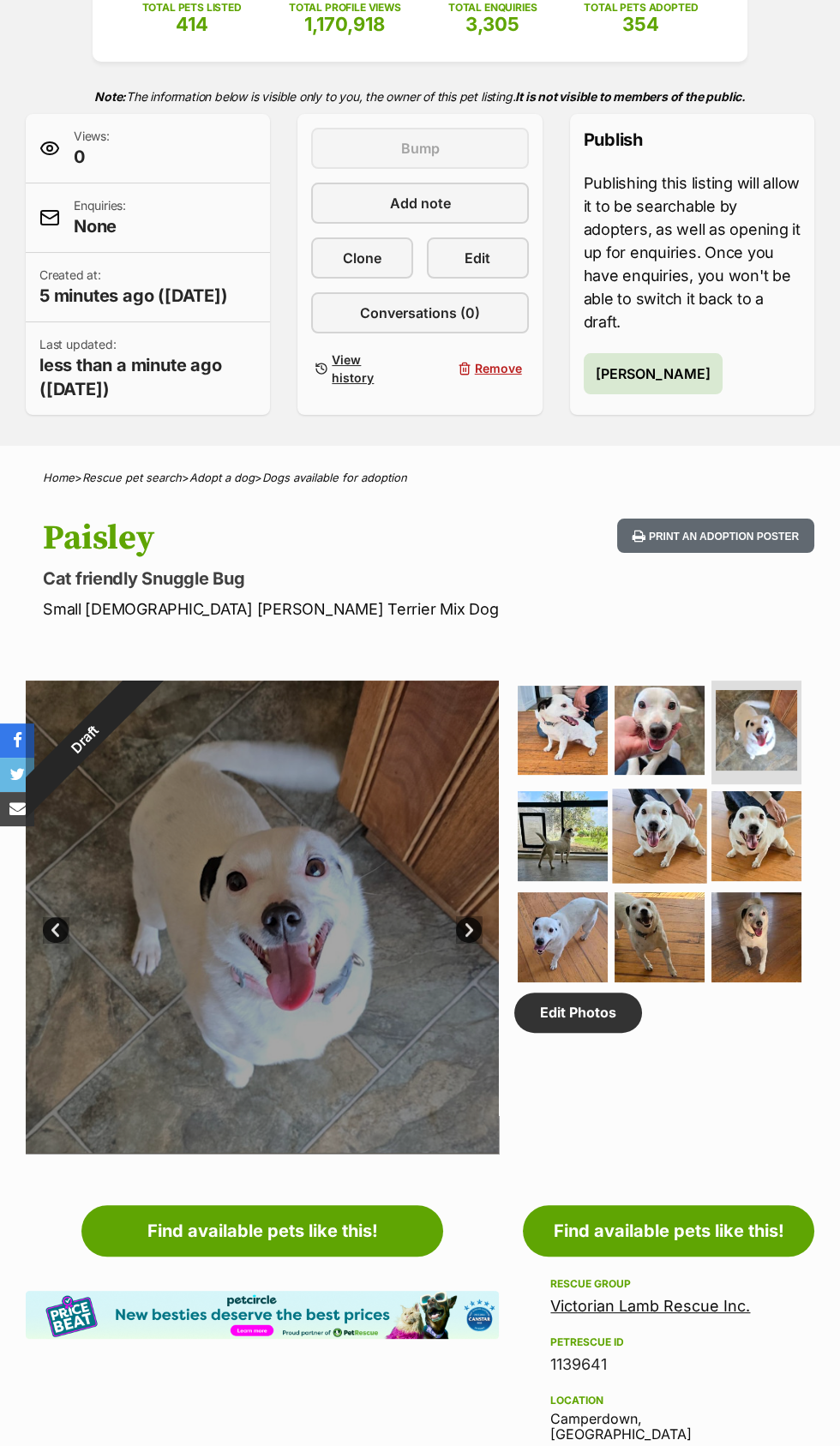
click at [652, 848] on img at bounding box center [660, 835] width 95 height 95
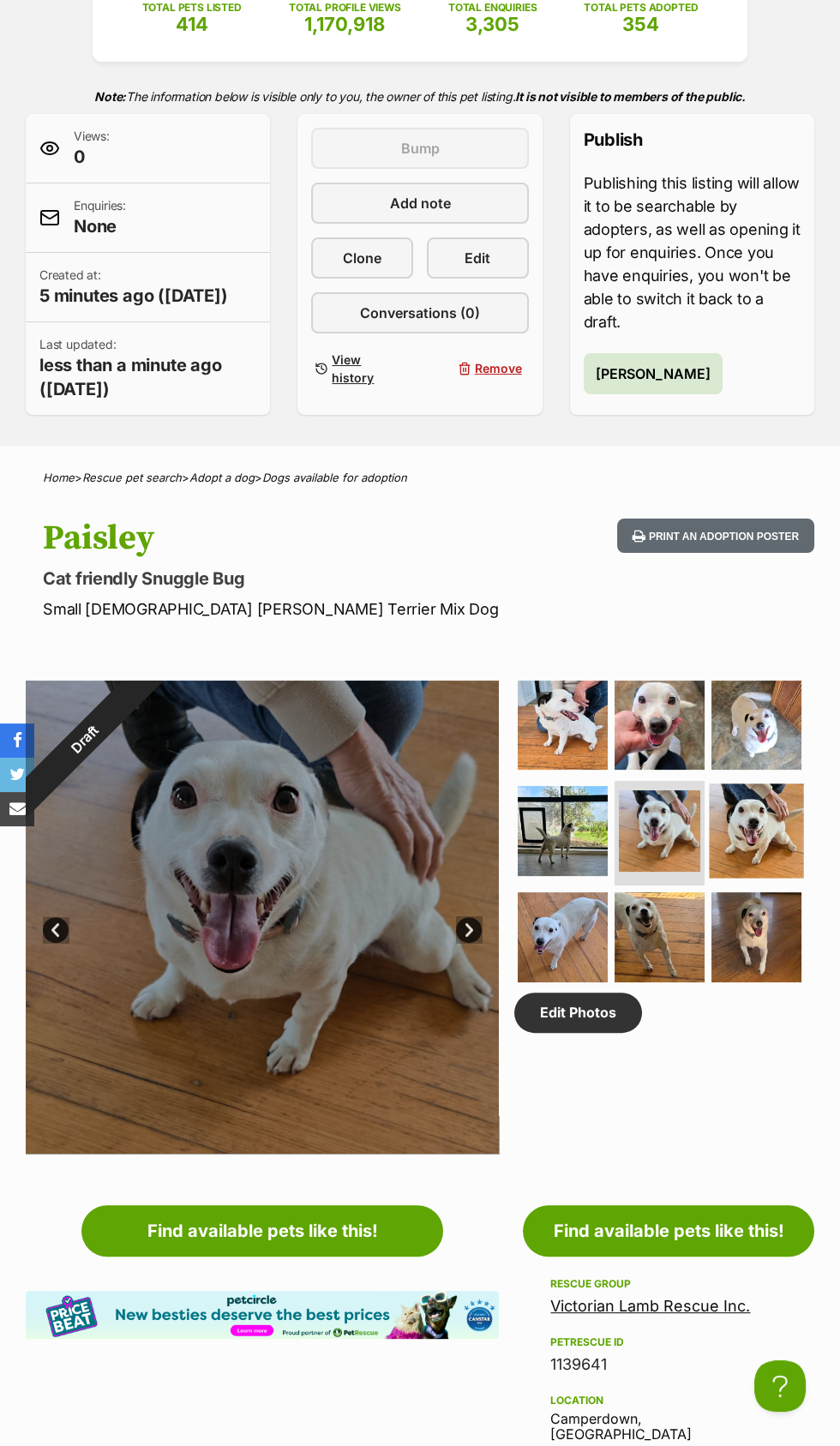
click at [750, 841] on img at bounding box center [756, 830] width 95 height 95
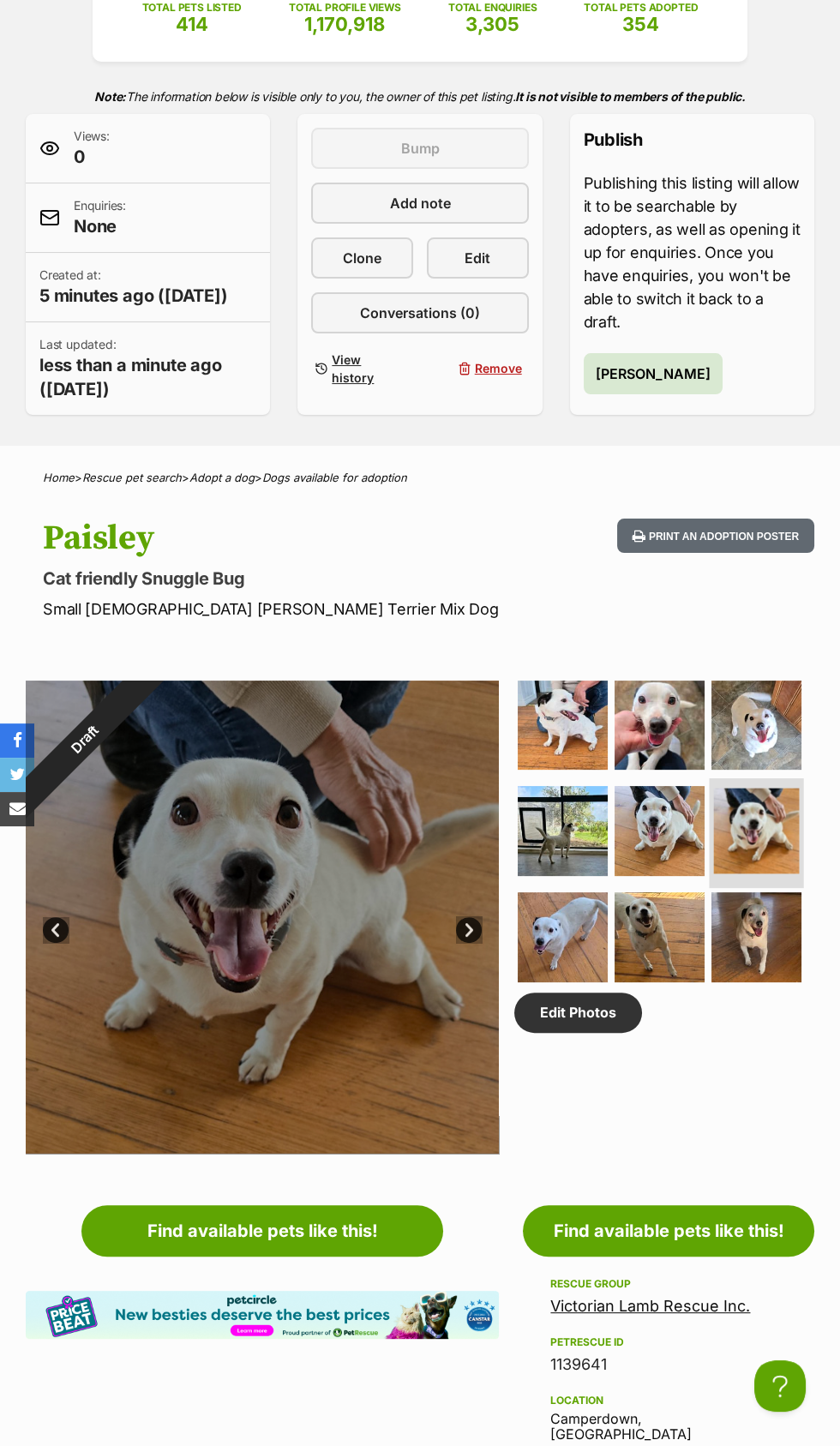
scroll to position [305, 0]
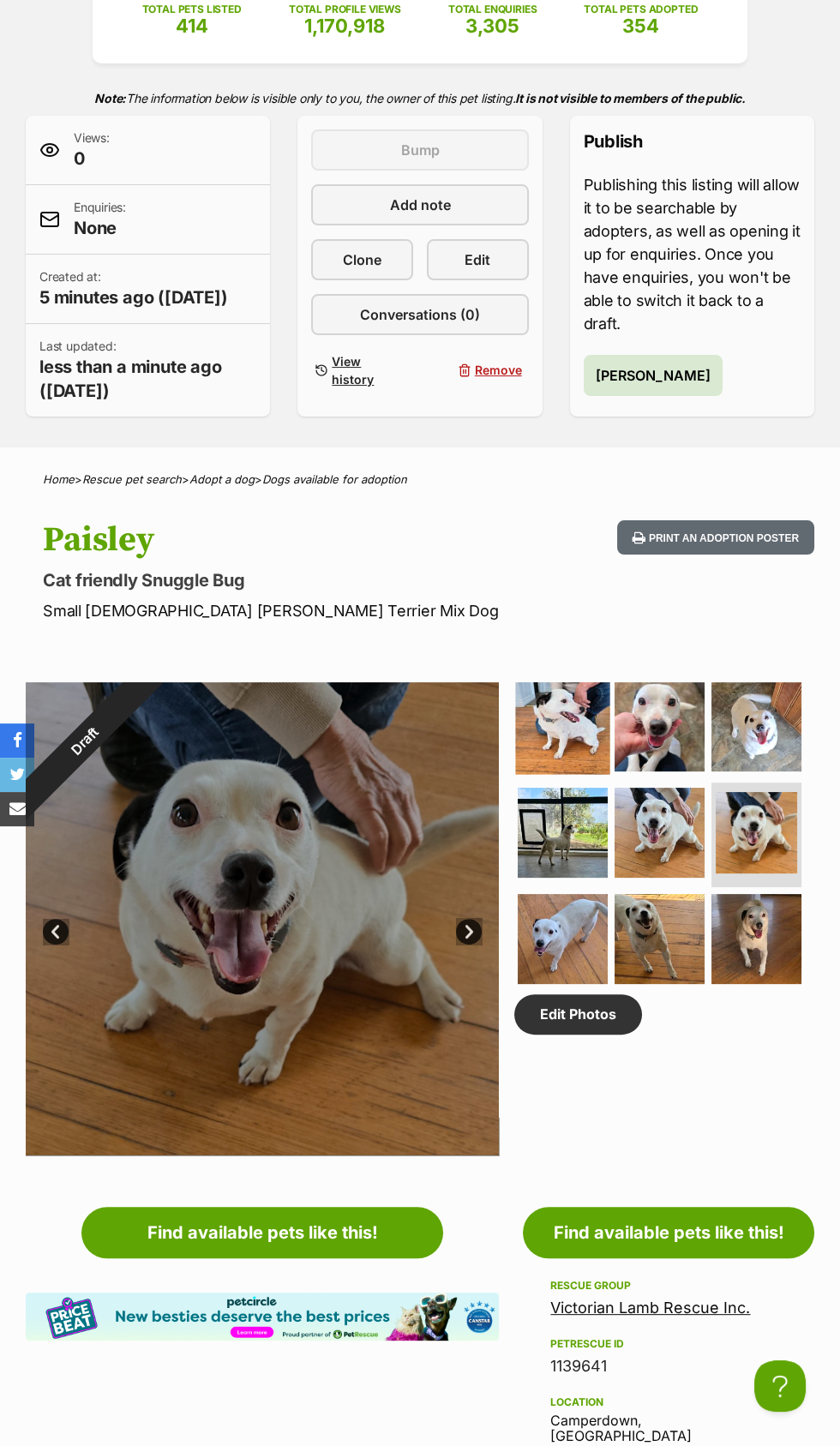
click at [579, 737] on img at bounding box center [563, 726] width 95 height 95
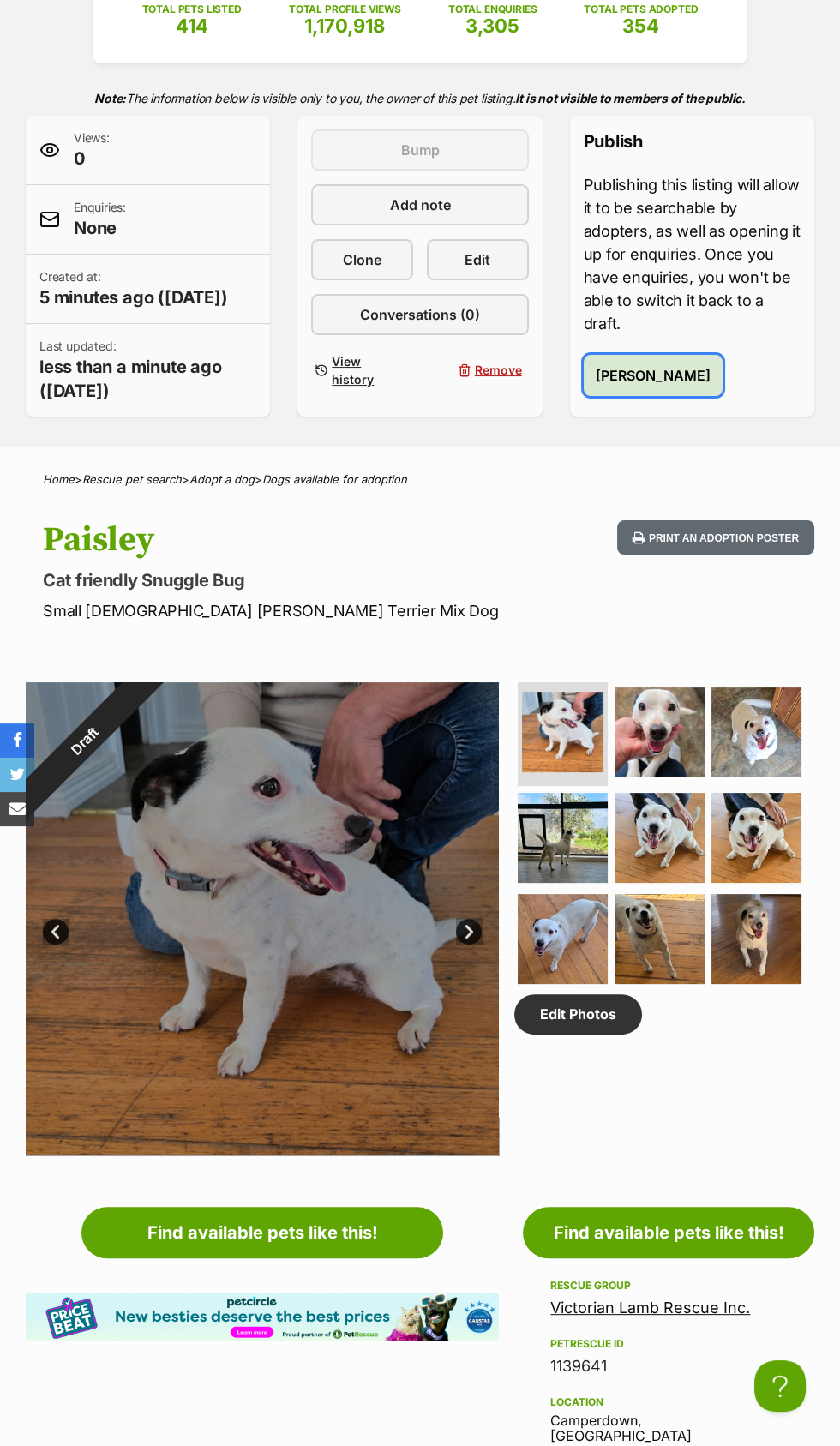
click at [661, 374] on span "Publish Paisley" at bounding box center [653, 375] width 115 height 21
